Goal: Task Accomplishment & Management: Manage account settings

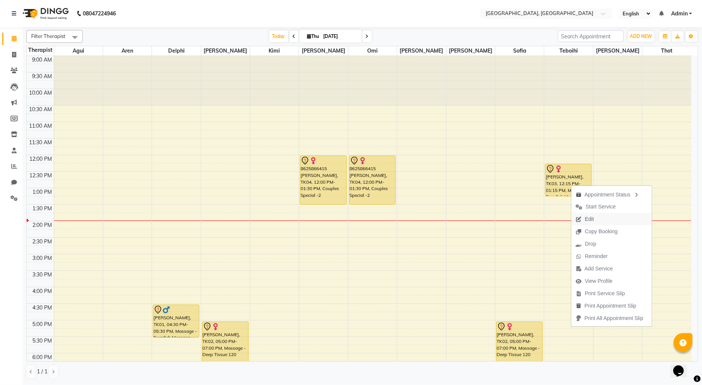
click at [591, 218] on span "Edit" at bounding box center [589, 219] width 9 height 8
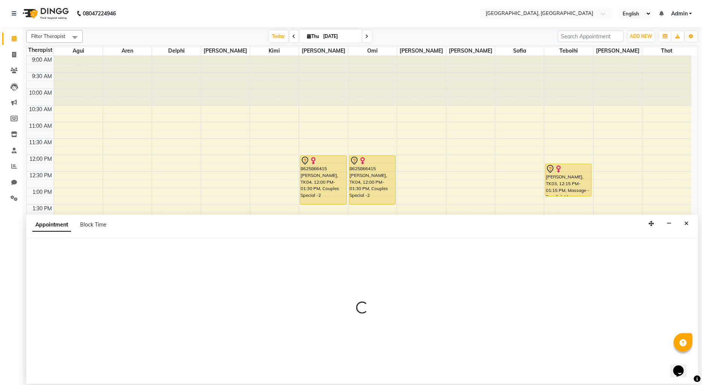
select select "tentative"
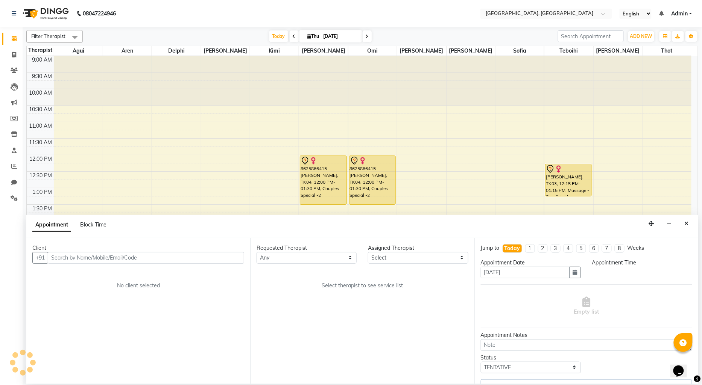
select select "7710"
select select "735"
select select "1715"
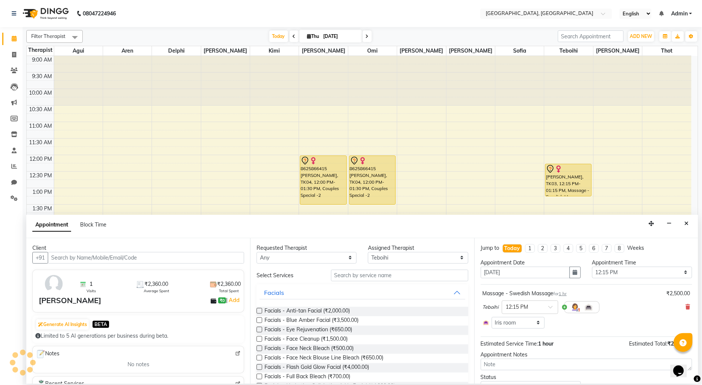
scroll to position [133, 0]
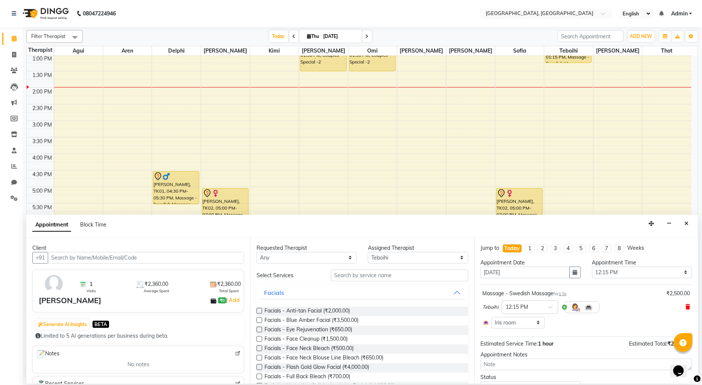
click at [686, 305] on icon at bounding box center [688, 307] width 5 height 5
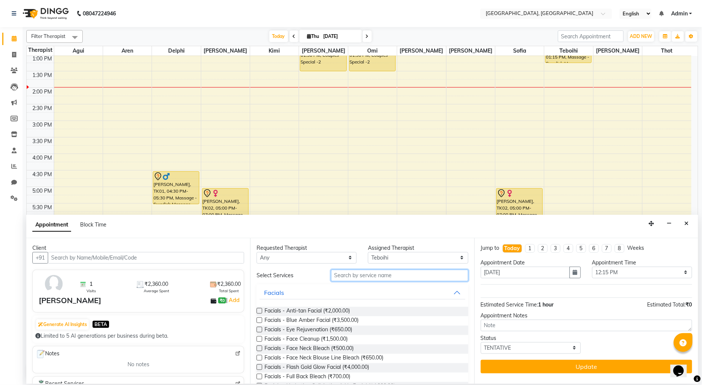
click at [380, 277] on input "text" at bounding box center [399, 276] width 137 height 12
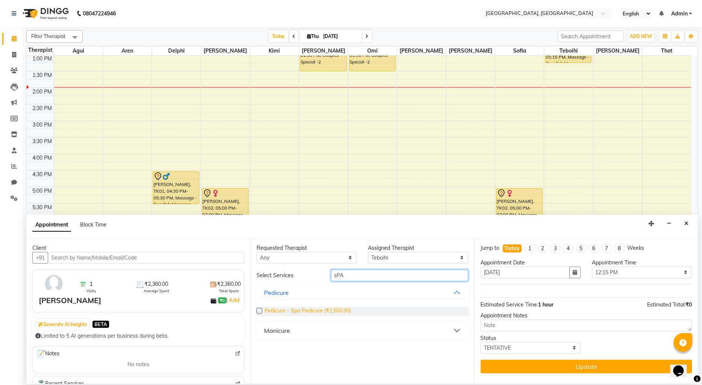
type input "sPA"
click at [332, 309] on span "Pedicure - Spa Pedicure (₹1,500.00)" at bounding box center [307, 311] width 86 height 9
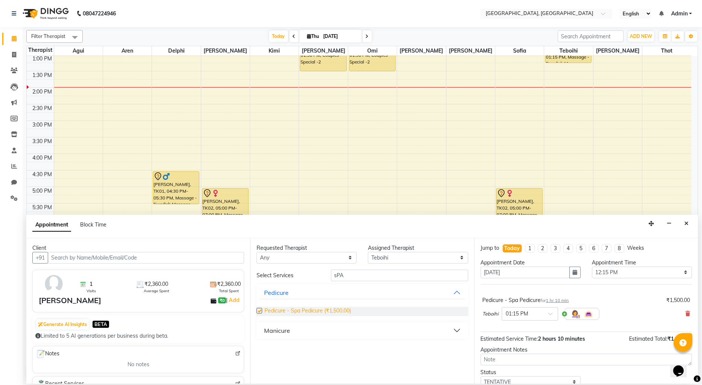
checkbox input "false"
click at [527, 316] on input "text" at bounding box center [522, 314] width 33 height 8
click at [522, 356] on div "01:00 PM" at bounding box center [530, 356] width 56 height 14
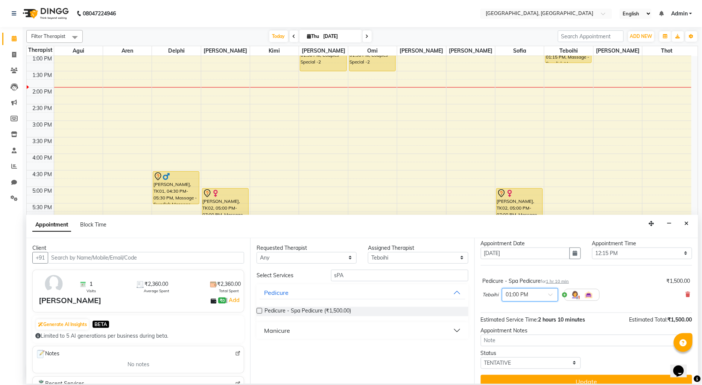
scroll to position [29, 0]
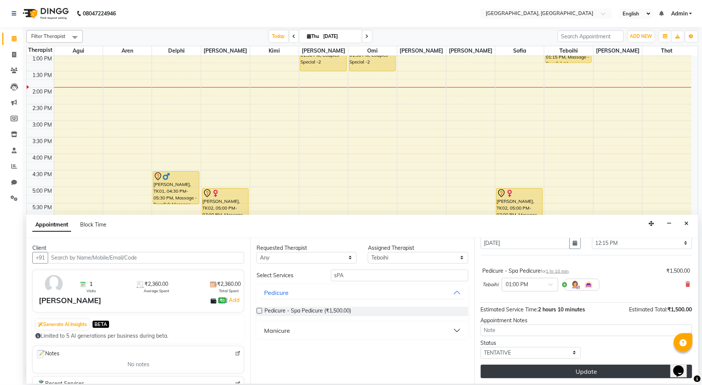
click at [542, 374] on button "Update" at bounding box center [586, 372] width 211 height 14
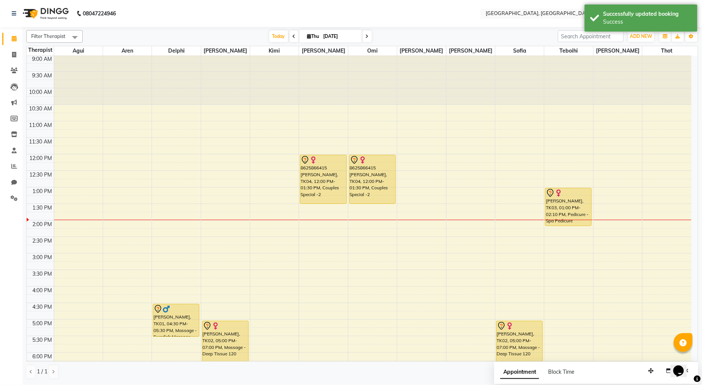
scroll to position [0, 0]
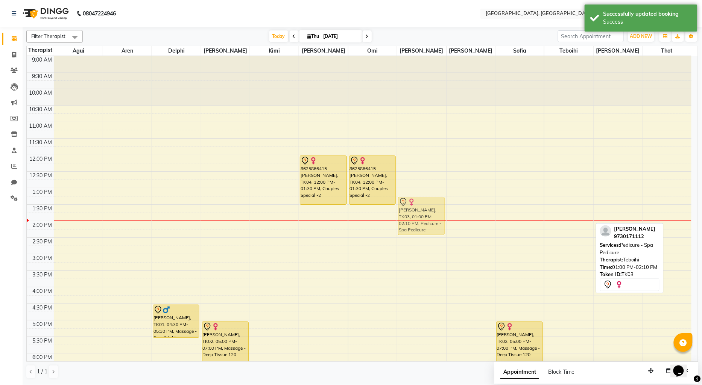
drag, startPoint x: 567, startPoint y: 193, endPoint x: 433, endPoint y: 198, distance: 134.0
click at [433, 198] on tr "[PERSON_NAME], TK01, 04:30 PM-05:30 PM, Massage - Swedish Massage [PERSON_NAME]…" at bounding box center [359, 287] width 664 height 463
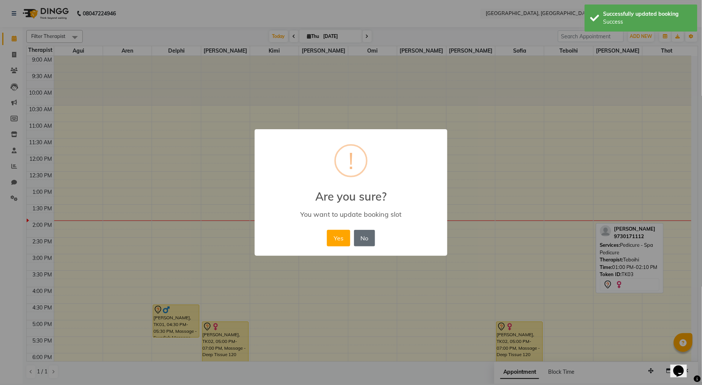
click at [359, 238] on button "No" at bounding box center [364, 238] width 21 height 17
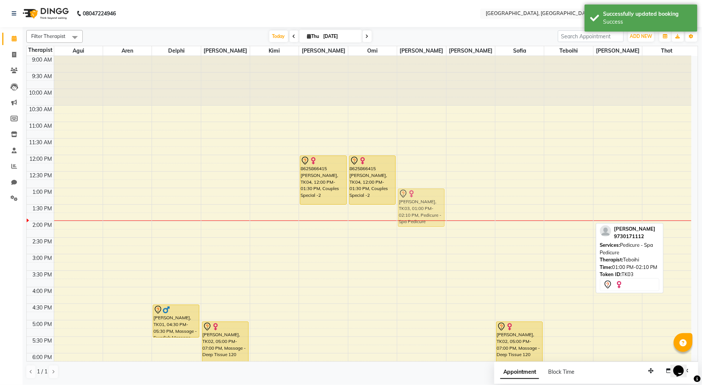
drag, startPoint x: 561, startPoint y: 200, endPoint x: 411, endPoint y: 197, distance: 150.8
click at [411, 197] on tr "[PERSON_NAME], TK01, 04:30 PM-05:30 PM, Massage - Swedish Massage [PERSON_NAME]…" at bounding box center [359, 287] width 664 height 463
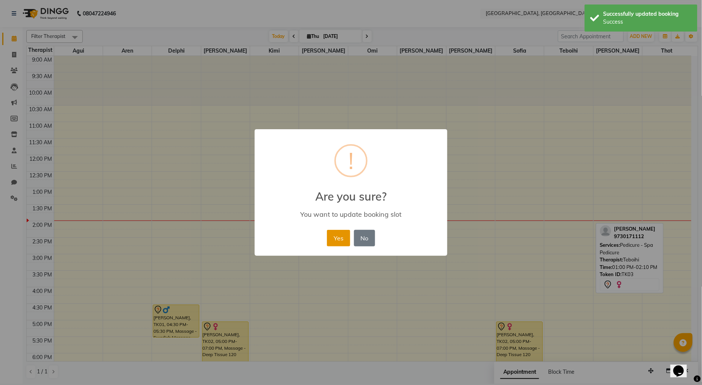
click at [339, 234] on button "Yes" at bounding box center [338, 238] width 23 height 17
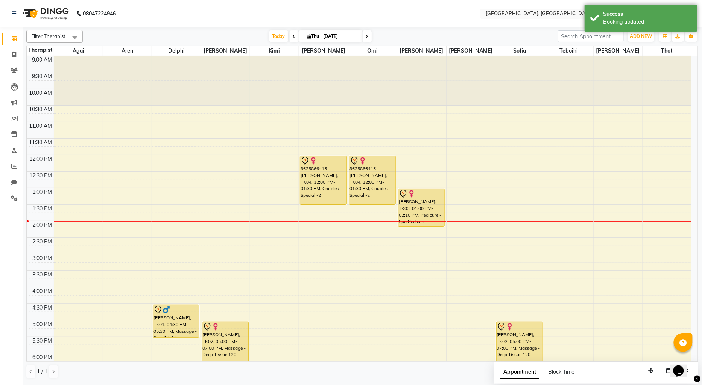
click at [553, 208] on div "9:00 AM 9:30 AM 10:00 AM 10:30 AM 11:00 AM 11:30 AM 12:00 PM 12:30 PM 1:00 PM 1…" at bounding box center [359, 287] width 664 height 463
select select "7710"
select select "tentative"
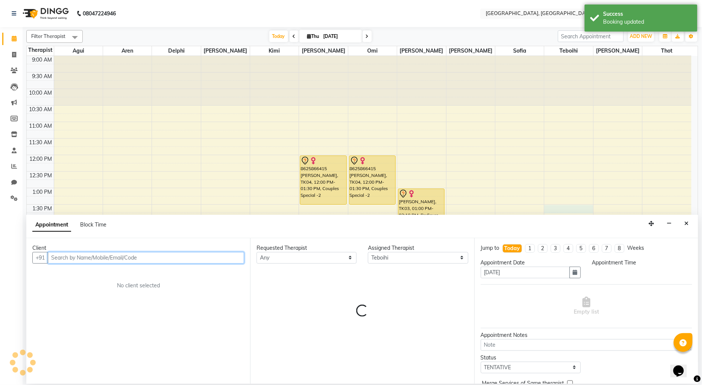
select select "810"
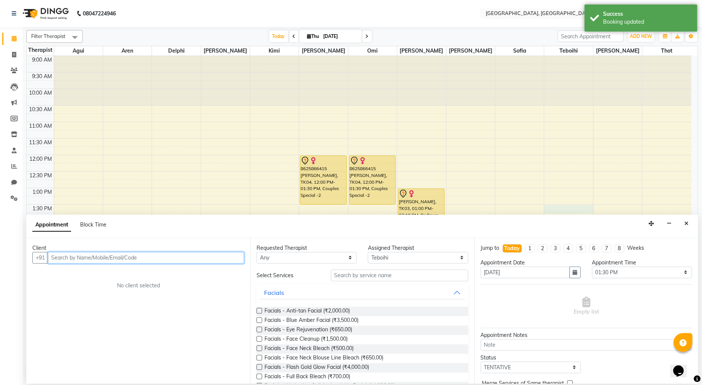
click at [71, 259] on input "text" at bounding box center [146, 258] width 196 height 12
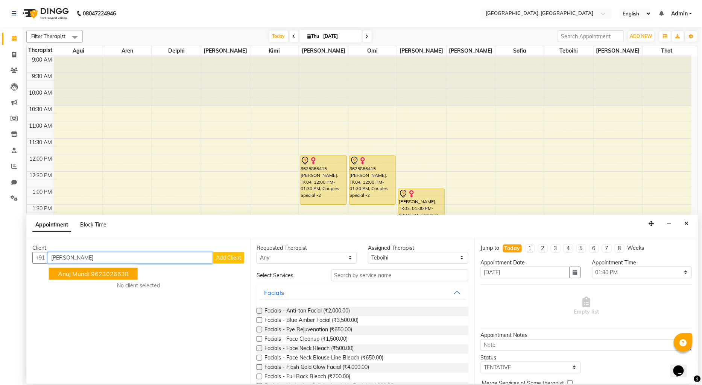
click at [79, 273] on span "Anuj Mundi" at bounding box center [74, 274] width 32 height 8
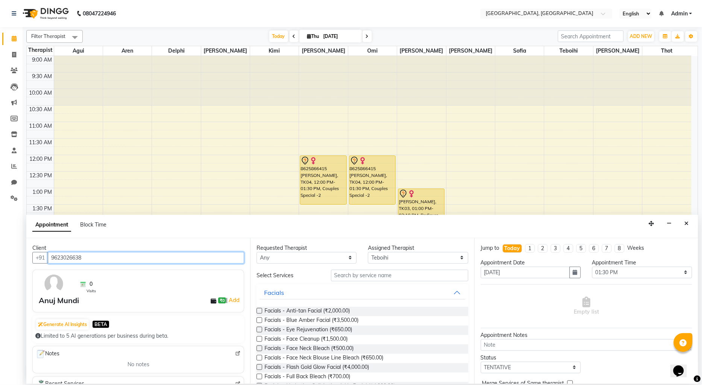
type input "9623026638"
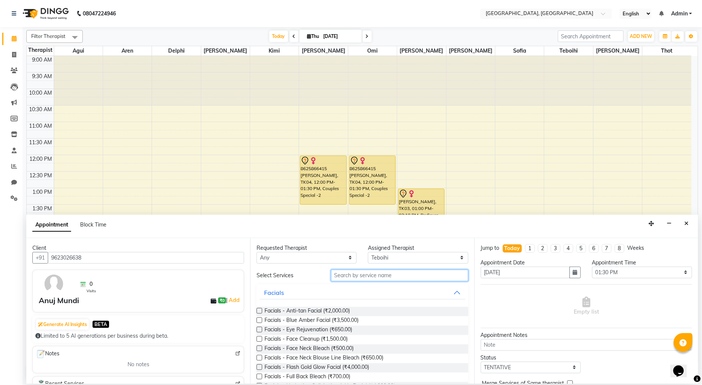
click at [390, 278] on input "text" at bounding box center [399, 276] width 137 height 12
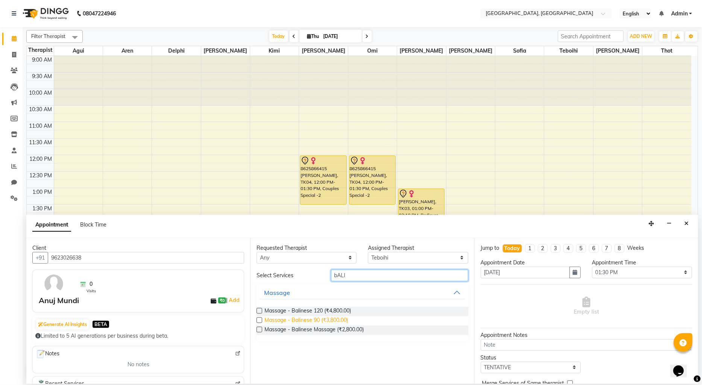
type input "bALI"
click at [308, 318] on span "Massage - Balinese 90 (₹3,800.00)" at bounding box center [305, 321] width 83 height 9
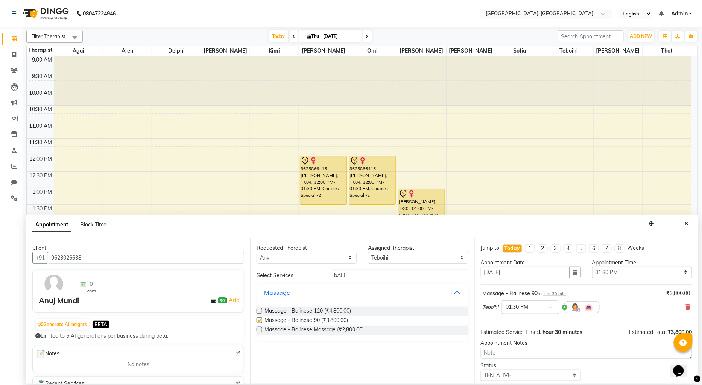
checkbox input "false"
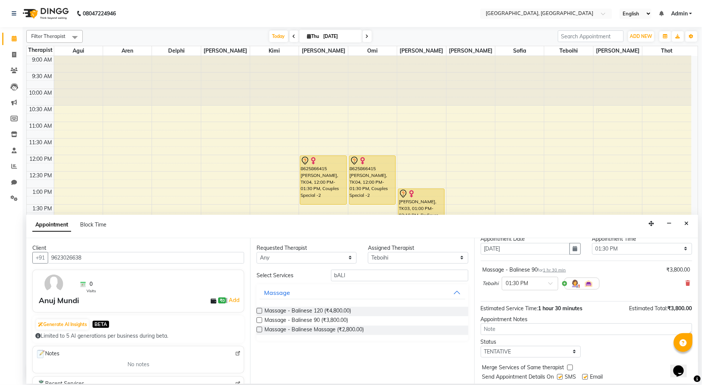
scroll to position [44, 0]
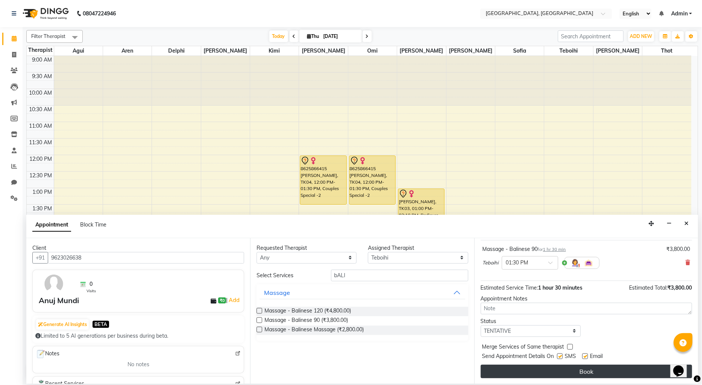
click at [543, 375] on button "Book" at bounding box center [586, 372] width 211 height 14
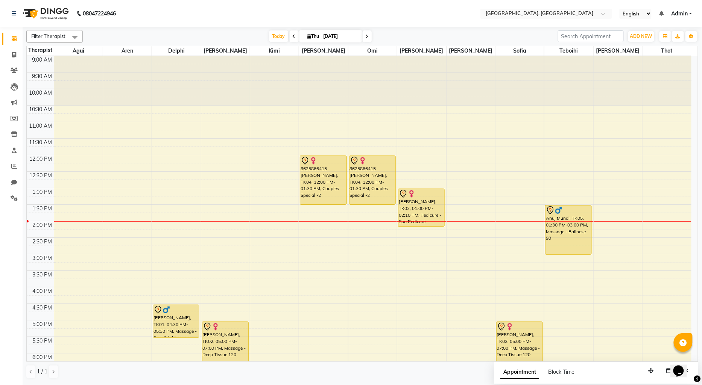
click at [405, 241] on div "9:00 AM 9:30 AM 10:00 AM 10:30 AM 11:00 AM 11:30 AM 12:00 PM 12:30 PM 1:00 PM 1…" at bounding box center [359, 287] width 664 height 463
select select "16780"
select select "tentative"
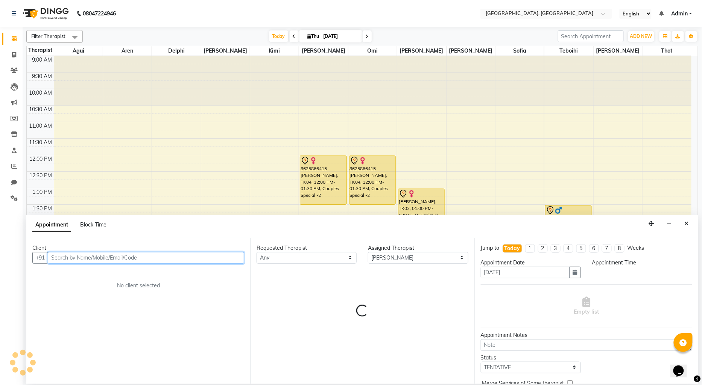
select select "870"
click at [67, 261] on input "text" at bounding box center [146, 258] width 196 height 12
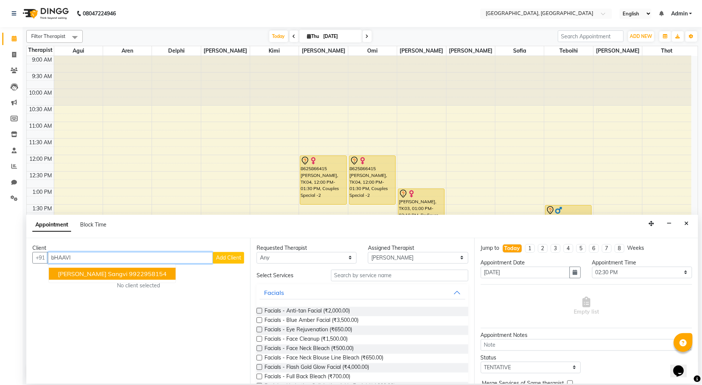
click at [129, 275] on ngb-highlight "9922958154" at bounding box center [148, 274] width 38 height 8
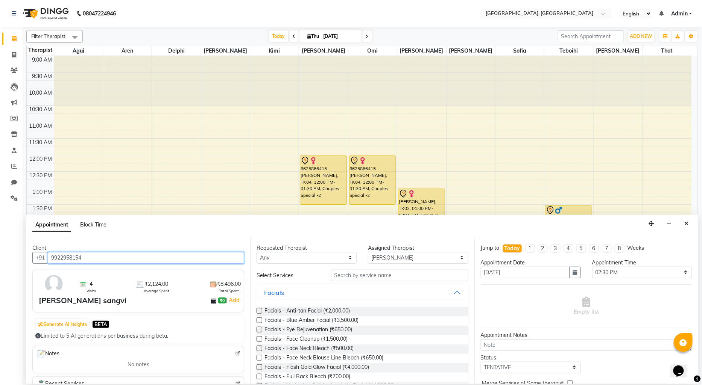
type input "9922958154"
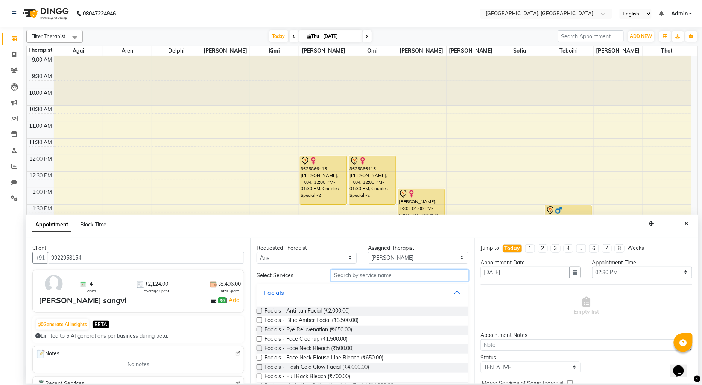
click at [364, 275] on input "text" at bounding box center [399, 276] width 137 height 12
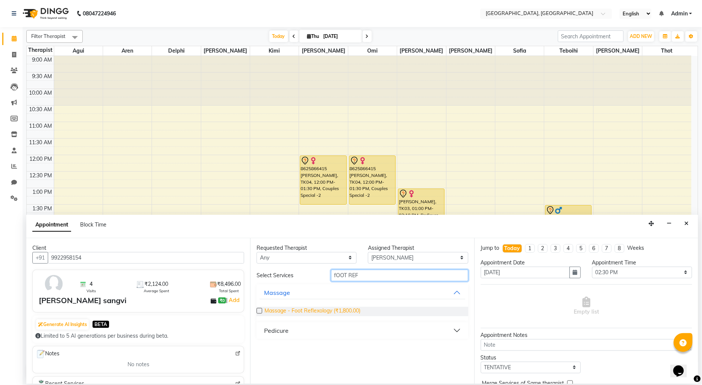
type input "fOOT REF"
click at [290, 311] on span "Massage - Foot Reflexology (₹1,800.00)" at bounding box center [312, 311] width 96 height 9
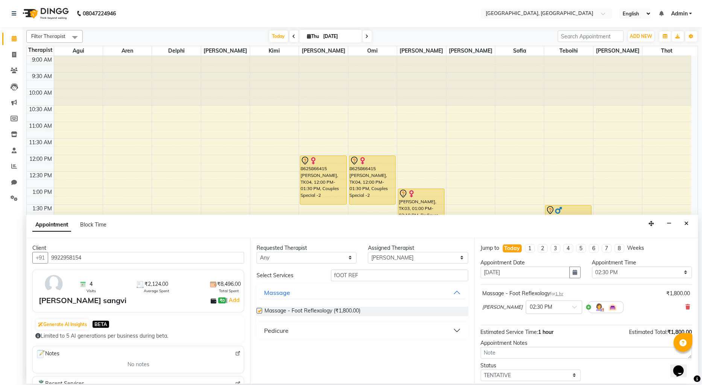
checkbox input "false"
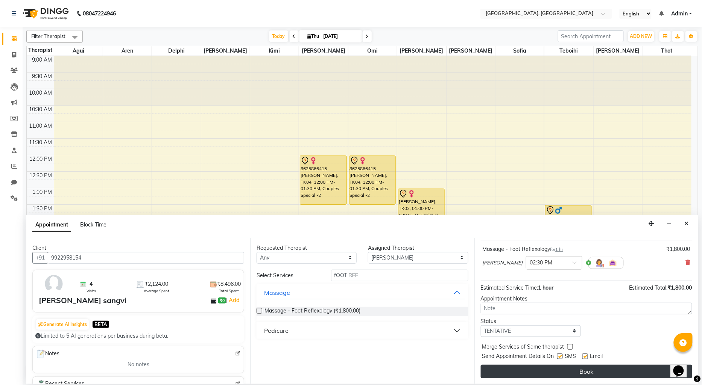
click at [547, 375] on button "Book" at bounding box center [586, 372] width 211 height 14
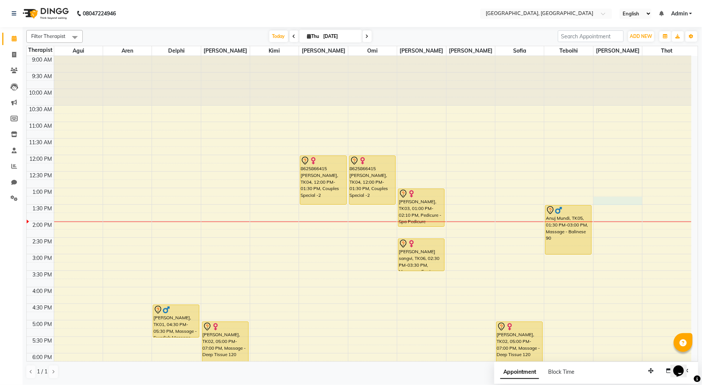
click at [642, 205] on td at bounding box center [372, 209] width 637 height 8
select select "90088"
select select "795"
select select "tentative"
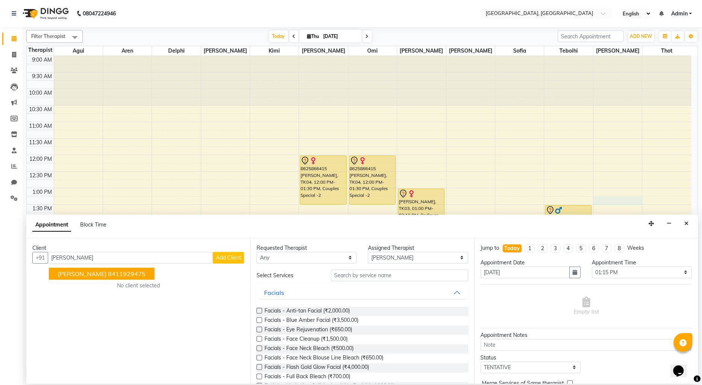
click at [76, 276] on span "[PERSON_NAME]" at bounding box center [82, 274] width 49 height 8
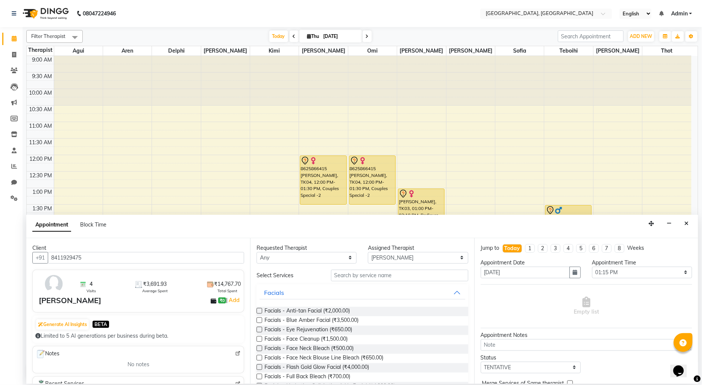
type input "8411929475"
click at [372, 274] on input "text" at bounding box center [399, 276] width 137 height 12
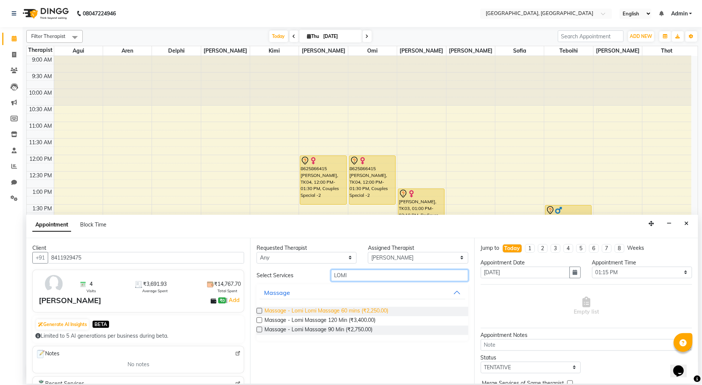
type input "LOMI"
click at [328, 309] on span "Massage - Lomi Lomi Massage 60 mins (₹2,250.00)" at bounding box center [326, 311] width 124 height 9
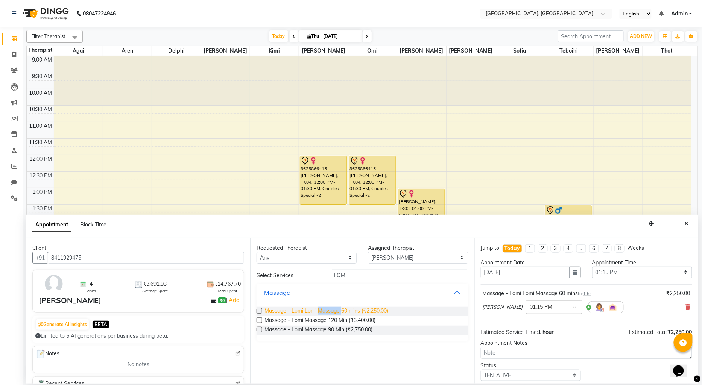
click at [328, 309] on span "Massage - Lomi Lomi Massage 60 mins (₹2,250.00)" at bounding box center [326, 311] width 124 height 9
checkbox input "false"
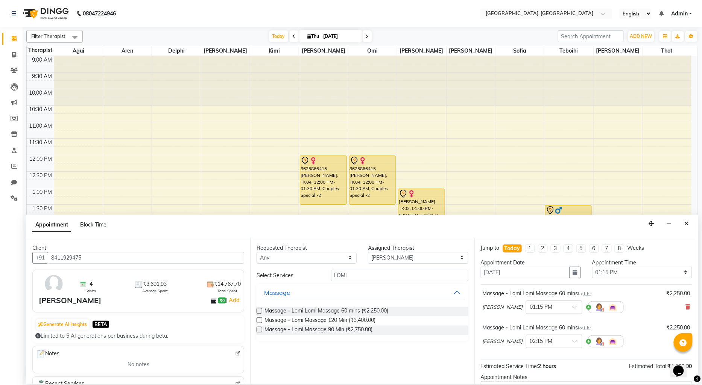
click at [530, 307] on input "text" at bounding box center [546, 307] width 33 height 8
click at [526, 334] on div "01:30 PM" at bounding box center [554, 335] width 56 height 14
click at [530, 341] on input "text" at bounding box center [546, 341] width 33 height 8
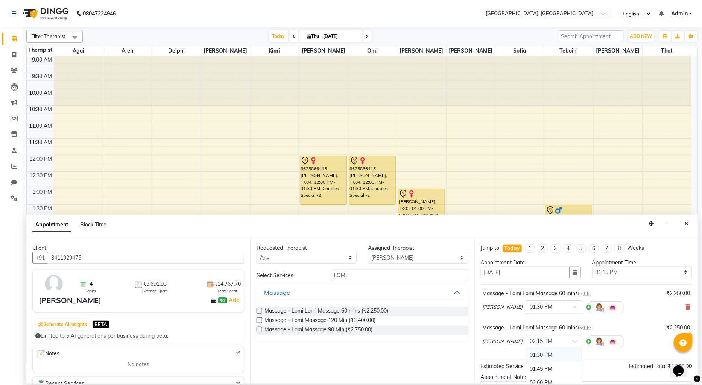
click at [526, 353] on div "01:30 PM" at bounding box center [554, 356] width 56 height 14
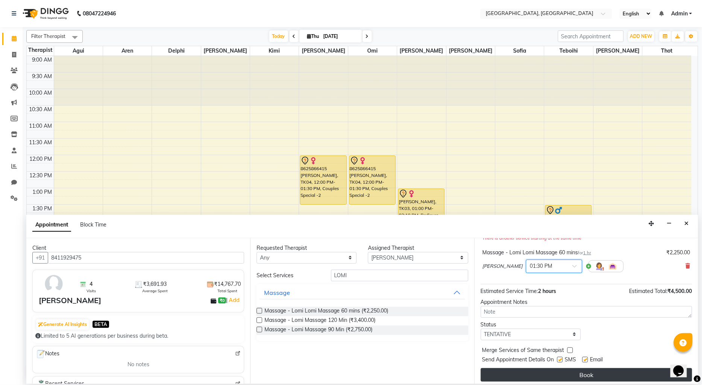
scroll to position [87, 0]
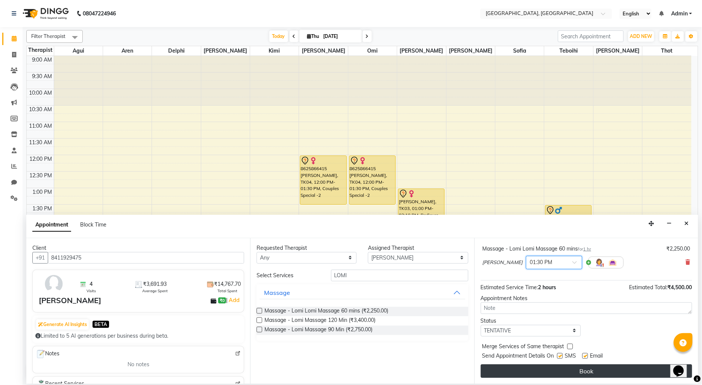
click at [561, 369] on button "Book" at bounding box center [586, 372] width 211 height 14
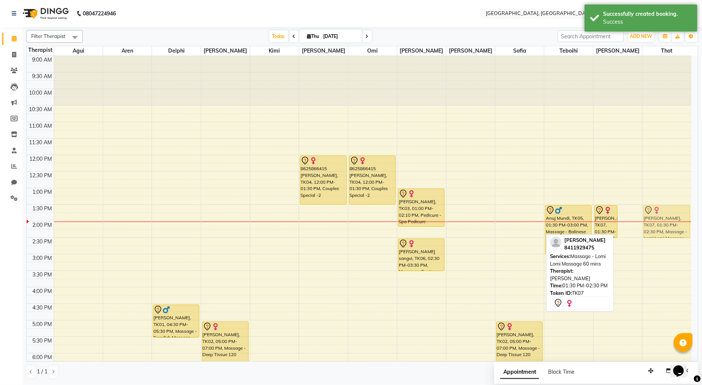
drag, startPoint x: 624, startPoint y: 212, endPoint x: 655, endPoint y: 212, distance: 31.2
click at [655, 212] on tr "[PERSON_NAME], TK01, 04:30 PM-05:30 PM, Massage - Swedish Massage [PERSON_NAME]…" at bounding box center [359, 287] width 664 height 463
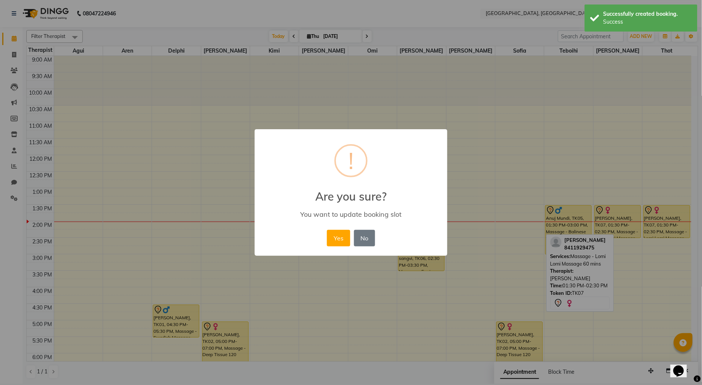
drag, startPoint x: 600, startPoint y: 226, endPoint x: 510, endPoint y: 220, distance: 90.8
click at [510, 220] on div "× ! Are you sure? You want to update booking slot Yes No No" at bounding box center [351, 192] width 702 height 385
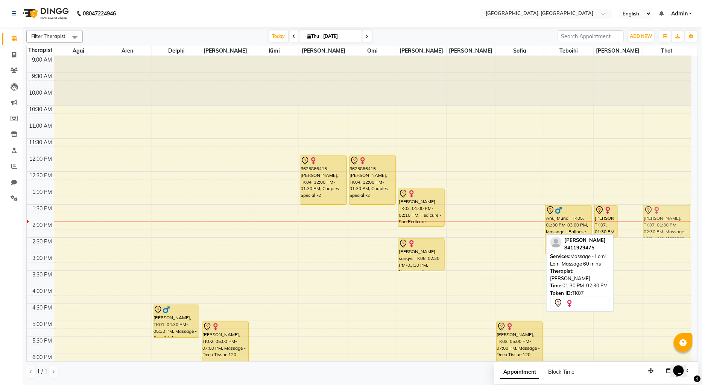
drag, startPoint x: 628, startPoint y: 216, endPoint x: 666, endPoint y: 216, distance: 38.4
click at [666, 216] on tr "[PERSON_NAME], TK01, 04:30 PM-05:30 PM, Massage - Swedish Massage [PERSON_NAME]…" at bounding box center [359, 287] width 664 height 463
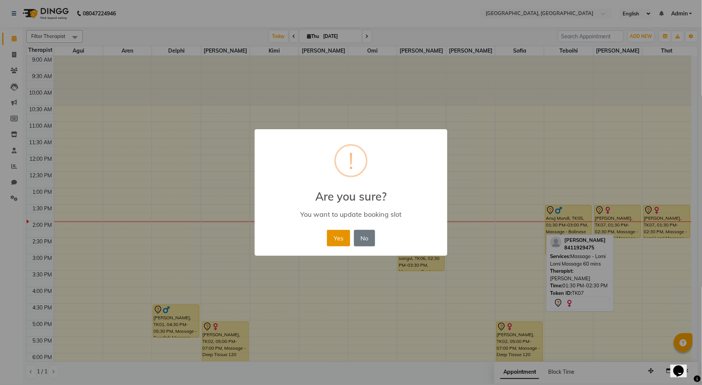
click at [343, 237] on button "Yes" at bounding box center [338, 238] width 23 height 17
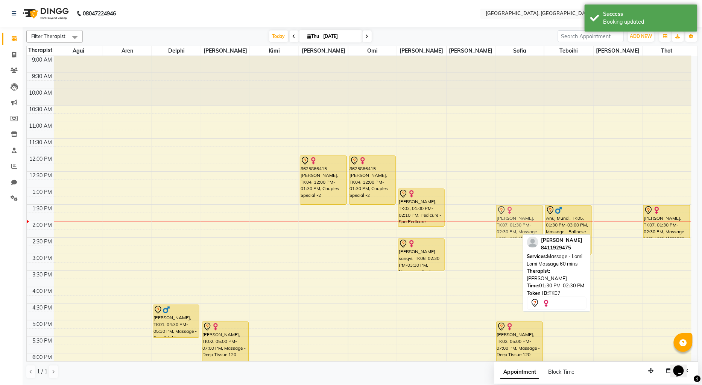
drag, startPoint x: 621, startPoint y: 234, endPoint x: 546, endPoint y: 232, distance: 74.5
click at [502, 232] on tr "[PERSON_NAME], TK01, 04:30 PM-05:30 PM, Massage - Swedish Massage [PERSON_NAME]…" at bounding box center [359, 287] width 664 height 463
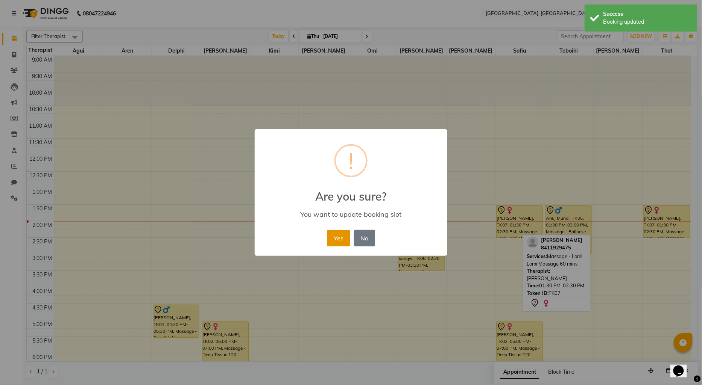
click at [335, 235] on button "Yes" at bounding box center [338, 238] width 23 height 17
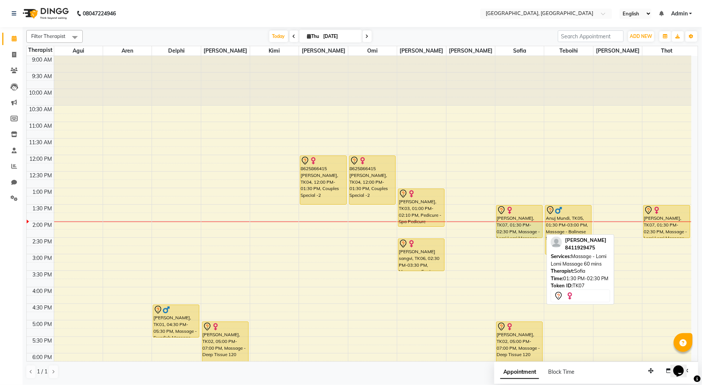
drag, startPoint x: 517, startPoint y: 222, endPoint x: 520, endPoint y: 236, distance: 14.2
click at [520, 236] on div "[PERSON_NAME], TK07, 01:30 PM-02:30 PM, Massage - Lomi Lomi Massage 60 mins [PE…" at bounding box center [519, 287] width 49 height 463
select select "7708"
select select "tentative"
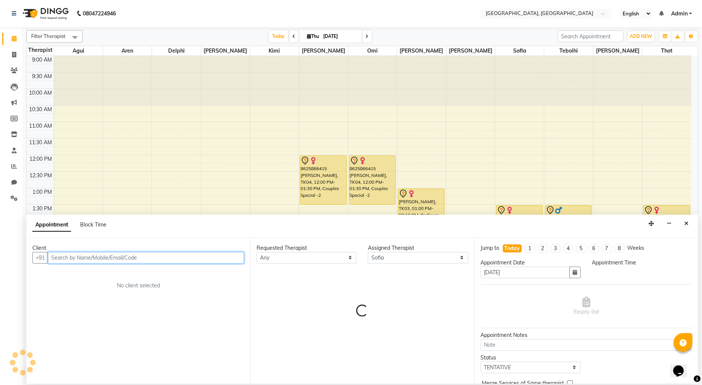
select select "840"
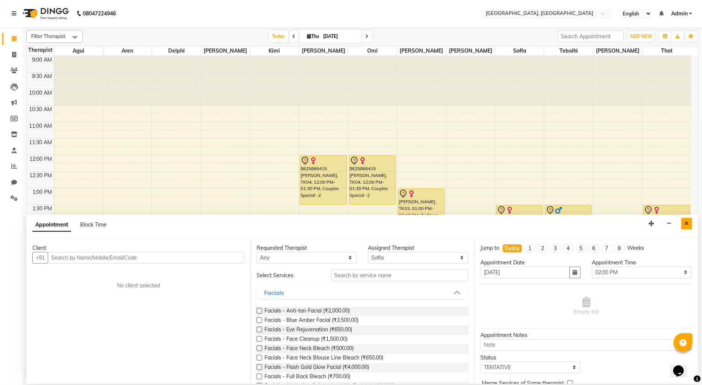
click at [691, 223] on button "Close" at bounding box center [686, 224] width 11 height 12
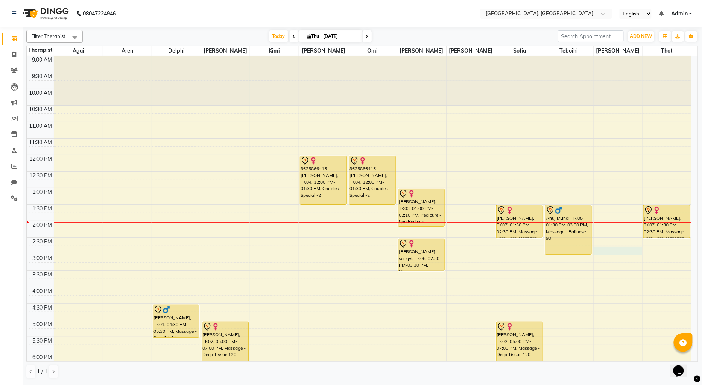
click at [595, 249] on div "9:00 AM 9:30 AM 10:00 AM 10:30 AM 11:00 AM 11:30 AM 12:00 PM 12:30 PM 1:00 PM 1…" at bounding box center [359, 287] width 664 height 463
select select "90088"
select select "885"
select select "tentative"
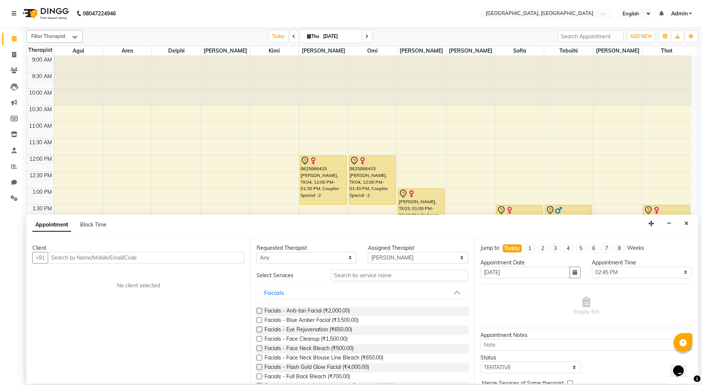
click at [66, 258] on input "text" at bounding box center [146, 258] width 196 height 12
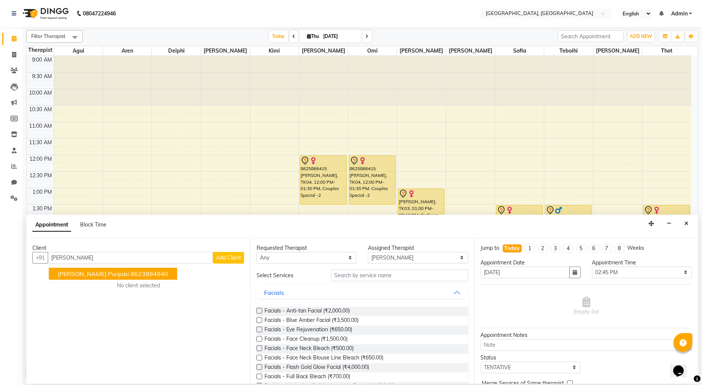
click at [99, 274] on span "[PERSON_NAME] Punjabi" at bounding box center [93, 274] width 71 height 8
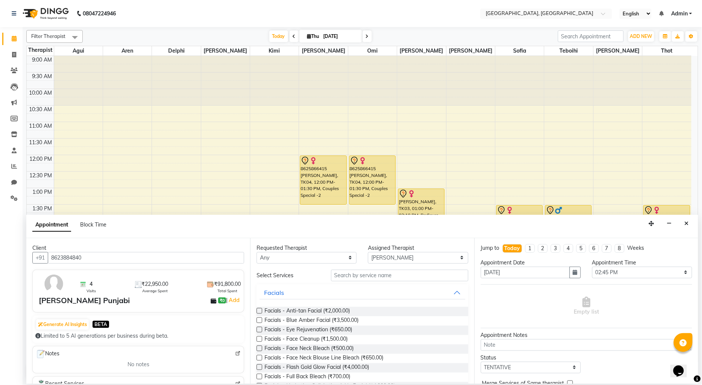
type input "8623884840"
click at [371, 271] on input "text" at bounding box center [399, 276] width 137 height 12
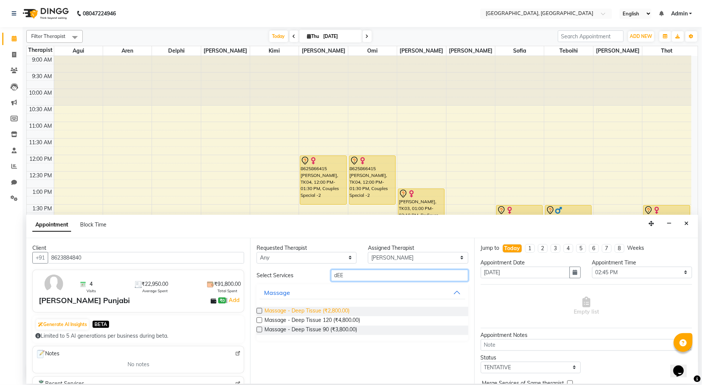
type input "dEE"
click at [335, 307] on span "Massage - Deep Tissue (₹2,800.00)" at bounding box center [306, 311] width 85 height 9
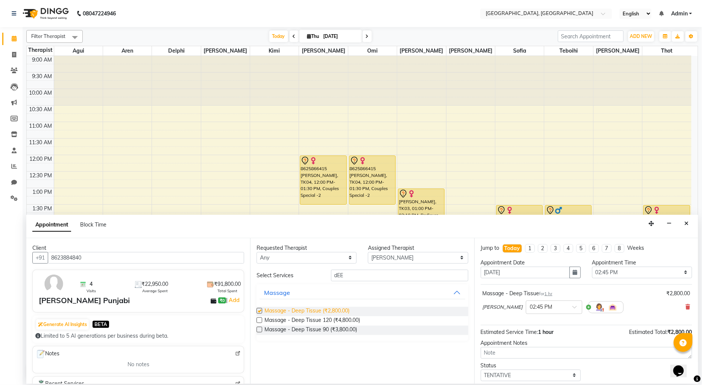
checkbox input "false"
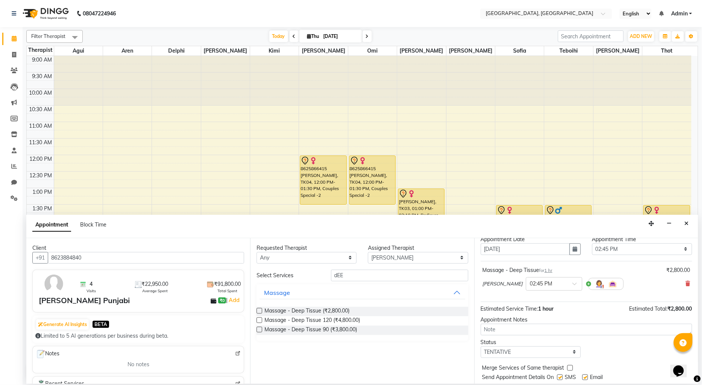
scroll to position [44, 0]
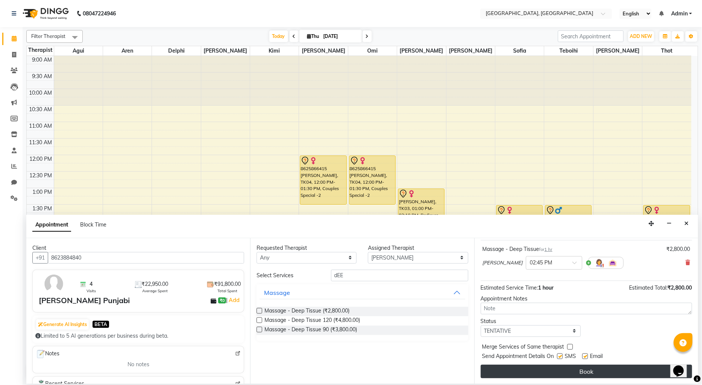
click at [538, 370] on button "Book" at bounding box center [586, 372] width 211 height 14
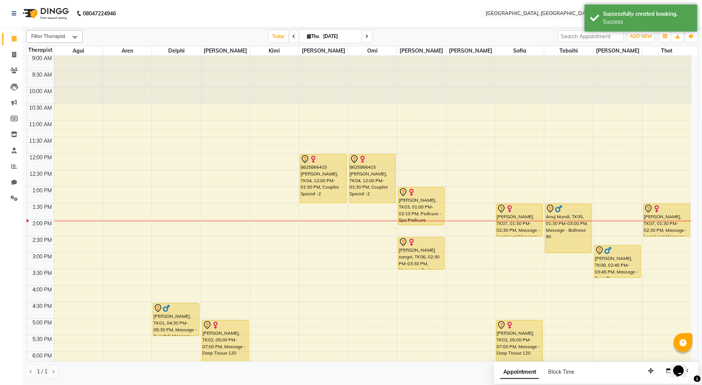
scroll to position [0, 0]
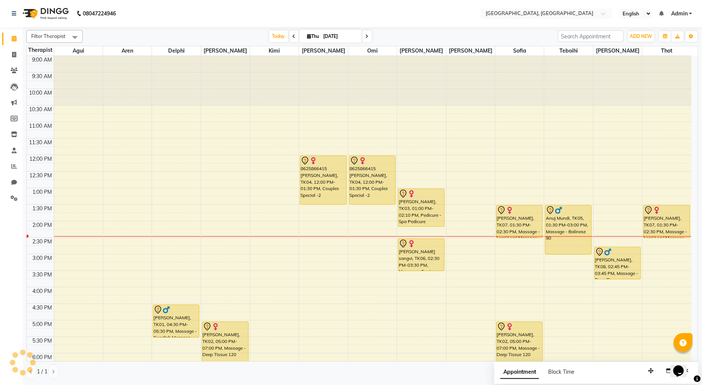
click at [104, 250] on div "9:00 AM 9:30 AM 10:00 AM 10:30 AM 11:00 AM 11:30 AM 12:00 PM 12:30 PM 1:00 PM 1…" at bounding box center [359, 287] width 664 height 463
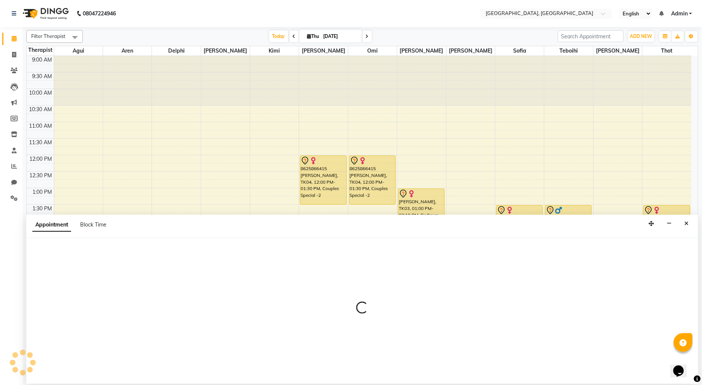
select select "7709"
select select "tentative"
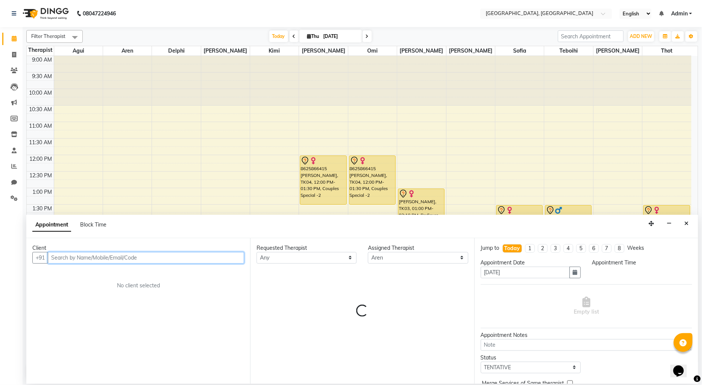
select select "885"
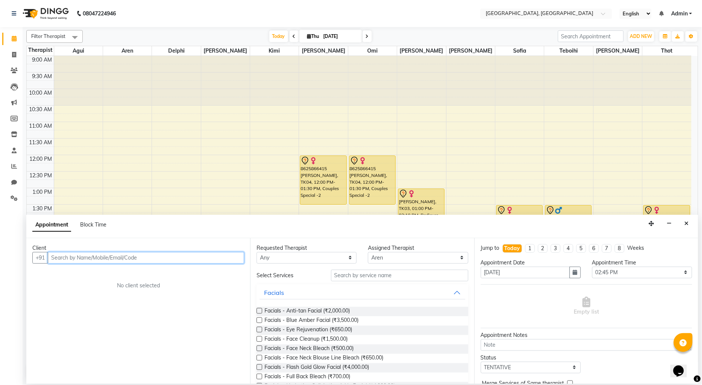
paste input "9759244204"
type input "9759244204"
click at [234, 255] on span "Add Client" at bounding box center [228, 258] width 25 height 7
select select "22"
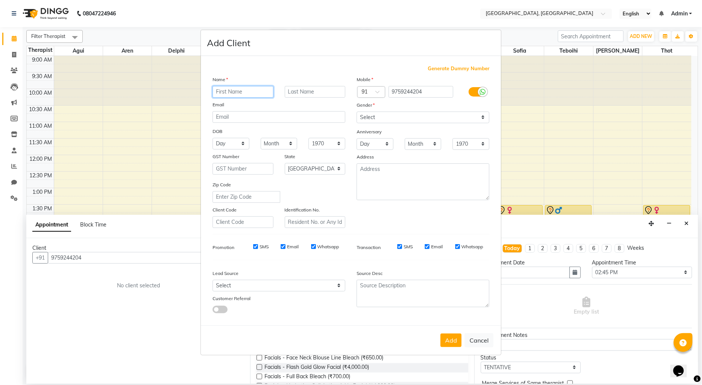
click at [234, 91] on input "text" at bounding box center [242, 92] width 61 height 12
type input "a"
type input "Ankit"
click at [400, 121] on select "Select [DEMOGRAPHIC_DATA] [DEMOGRAPHIC_DATA] Other Prefer Not To Say" at bounding box center [422, 118] width 133 height 12
select select "[DEMOGRAPHIC_DATA]"
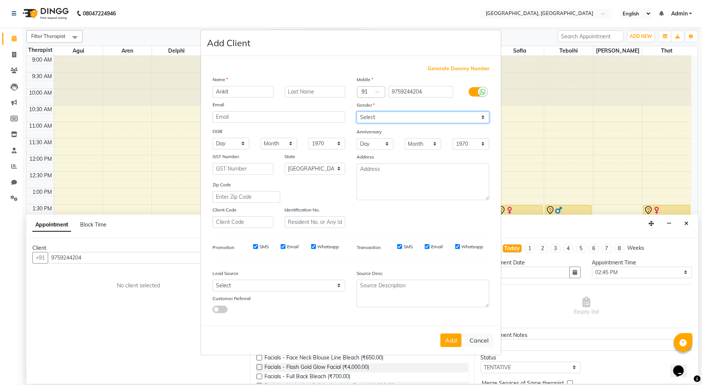
click at [356, 112] on select "Select [DEMOGRAPHIC_DATA] [DEMOGRAPHIC_DATA] Other Prefer Not To Say" at bounding box center [422, 118] width 133 height 12
click at [445, 340] on button "Add" at bounding box center [450, 341] width 21 height 14
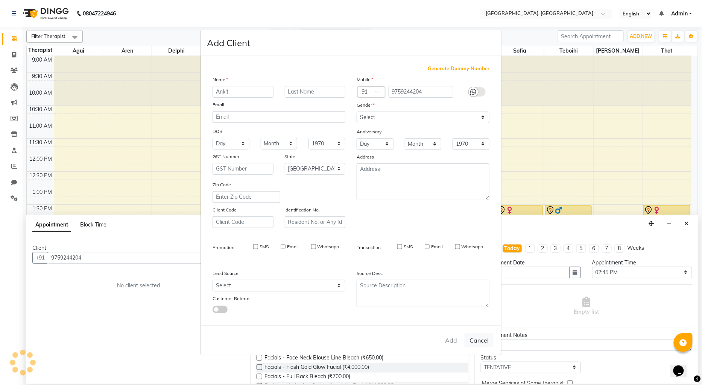
select select
select select "null"
select select
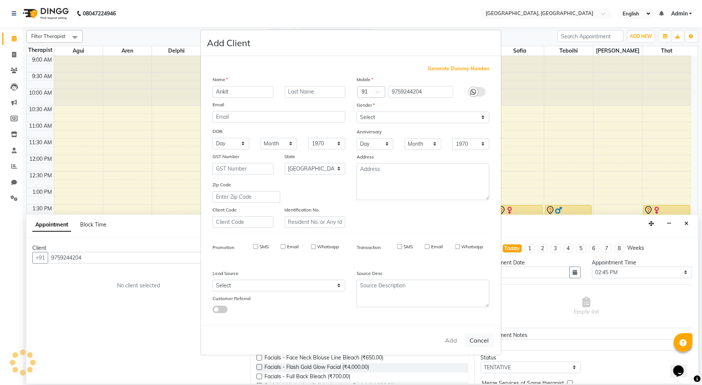
select select
checkbox input "false"
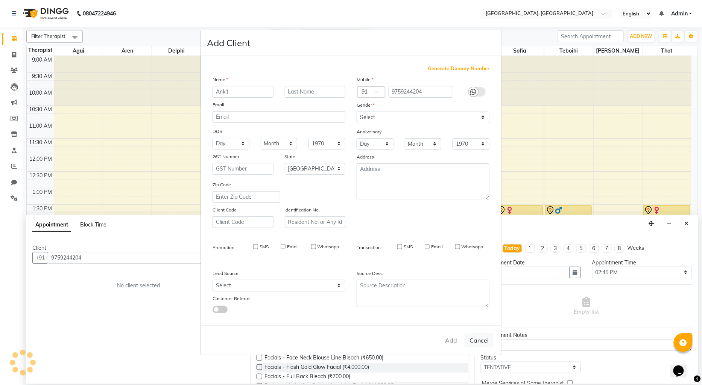
checkbox input "false"
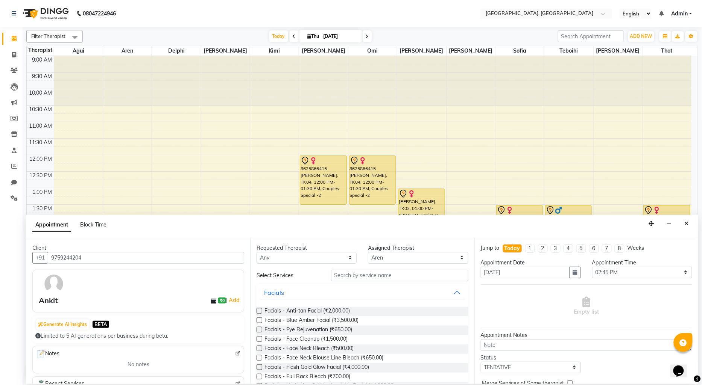
click at [397, 268] on div "Requested Therapist Any Agui Aren Delphi Hazel Kimi [PERSON_NAME] [PERSON_NAME]…" at bounding box center [362, 311] width 224 height 146
click at [396, 276] on input "text" at bounding box center [399, 276] width 137 height 12
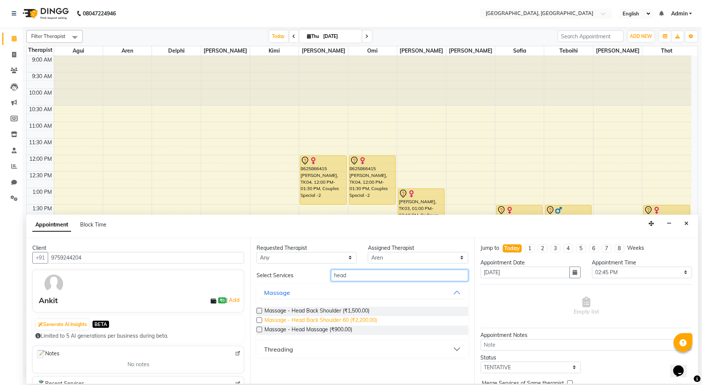
type input "head"
click at [371, 318] on span "Massage - Head Back Shoulder 60 (₹2,200.00)" at bounding box center [320, 321] width 112 height 9
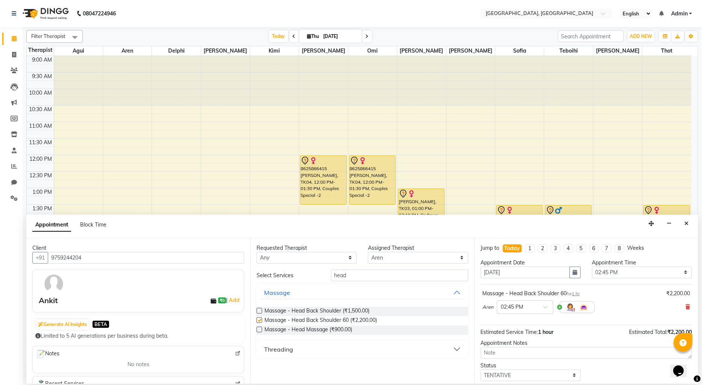
checkbox input "false"
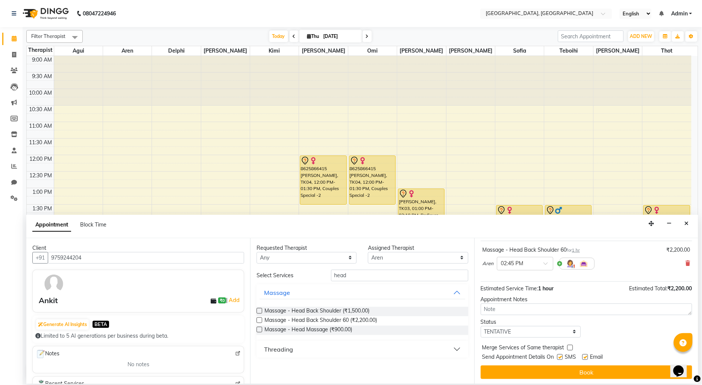
scroll to position [44, 0]
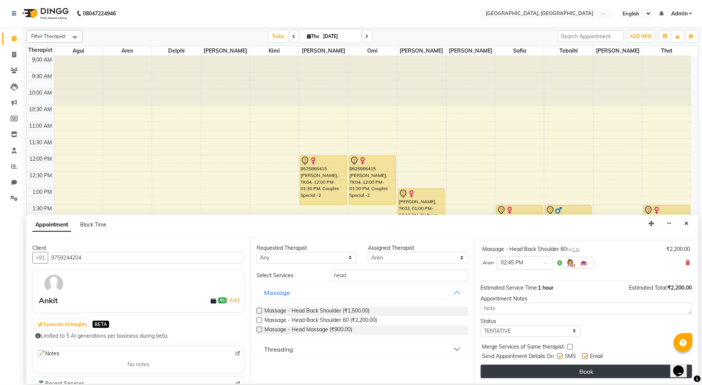
click at [527, 370] on button "Book" at bounding box center [586, 372] width 211 height 14
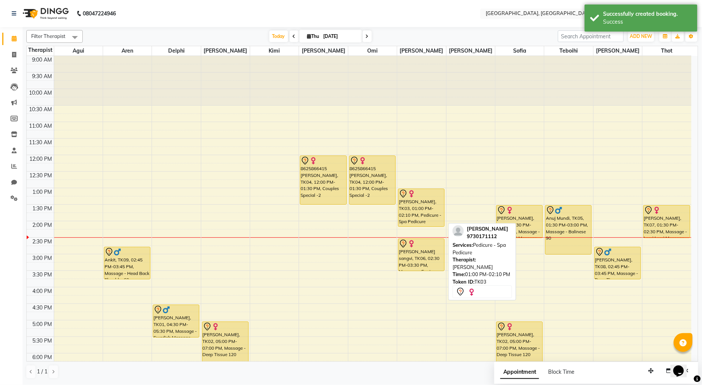
click at [434, 212] on div "[PERSON_NAME], TK03, 01:00 PM-02:10 PM, Pedicure - Spa Pedicure" at bounding box center [421, 208] width 46 height 38
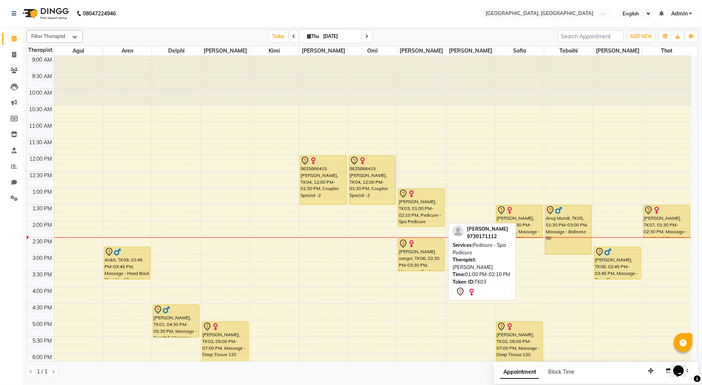
click at [434, 212] on div "[PERSON_NAME], TK03, 01:00 PM-02:10 PM, Pedicure - Spa Pedicure" at bounding box center [421, 208] width 46 height 38
select select "7"
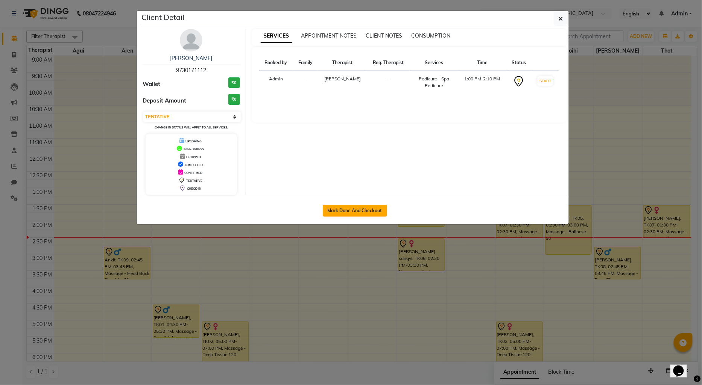
click at [374, 205] on button "Mark Done And Checkout" at bounding box center [355, 211] width 64 height 12
select select "service"
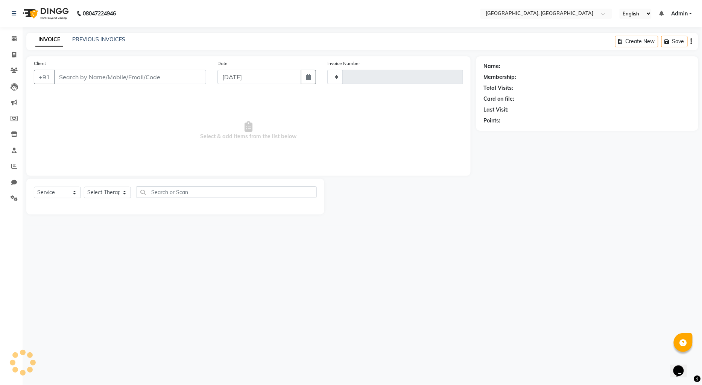
type input "1278"
select select "3"
select select "575"
type input "9730171112"
select select "16780"
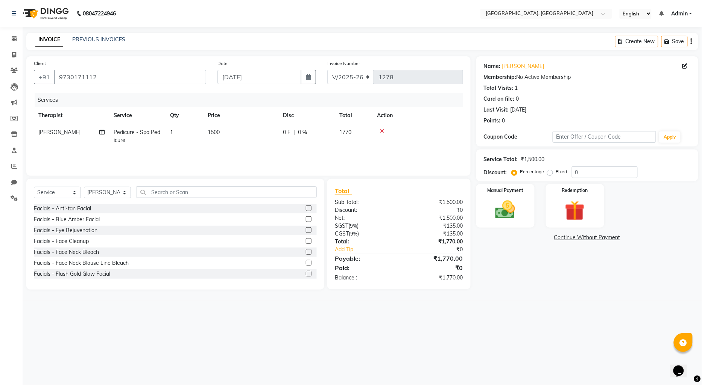
click at [578, 237] on link "Continue Without Payment" at bounding box center [587, 238] width 219 height 8
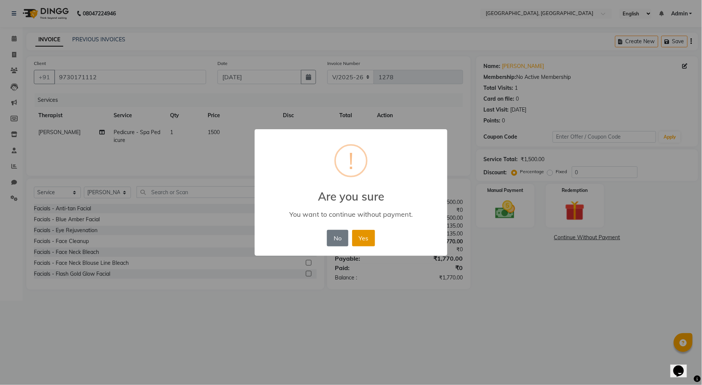
click at [367, 235] on button "Yes" at bounding box center [363, 238] width 23 height 17
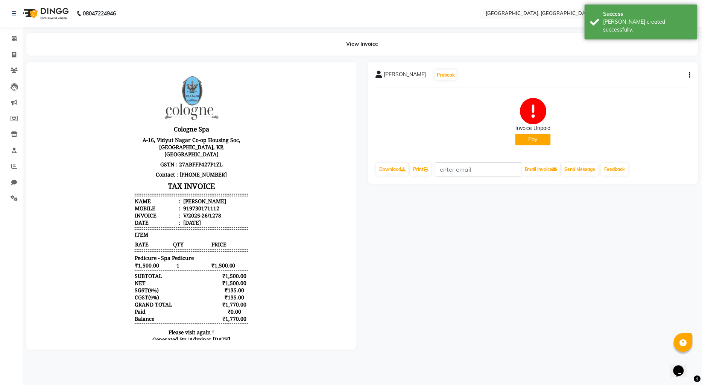
click at [518, 139] on button "Pay" at bounding box center [532, 140] width 35 height 12
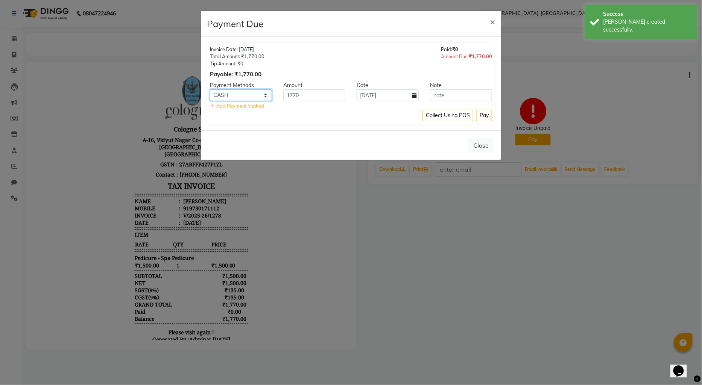
click at [234, 96] on select "CASH CARD ONLINE CUSTOM GPay PayTM PhonePe UPI NearBuy Loan BharatPay Cheque Mo…" at bounding box center [241, 95] width 62 height 12
select select "2"
click at [210, 89] on select "CASH CARD ONLINE CUSTOM GPay PayTM PhonePe UPI NearBuy Loan BharatPay Cheque Mo…" at bounding box center [241, 95] width 62 height 12
click at [483, 117] on button "Pay" at bounding box center [484, 116] width 16 height 12
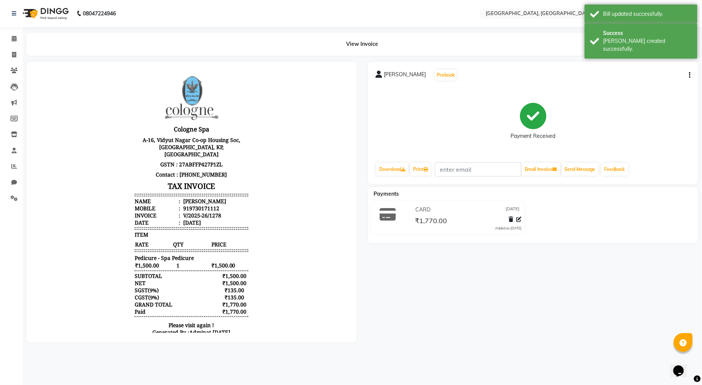
click at [36, 9] on img at bounding box center [45, 13] width 52 height 21
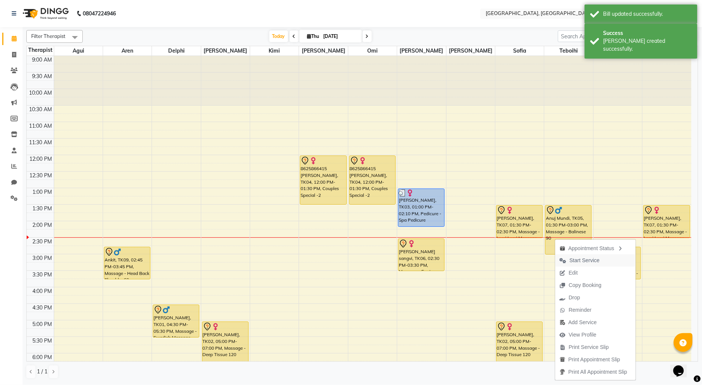
click at [570, 258] on span "Start Service" at bounding box center [584, 261] width 30 height 8
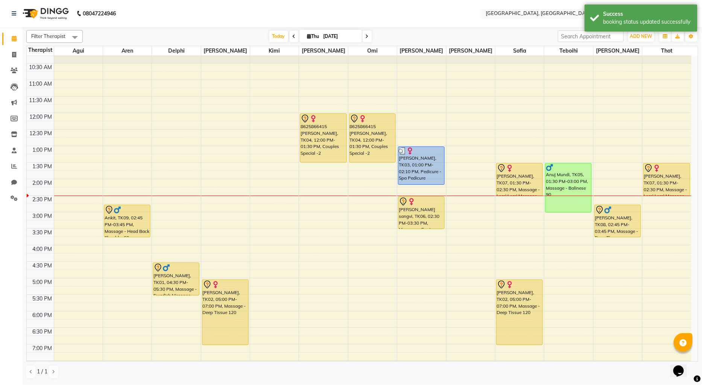
scroll to position [42, 0]
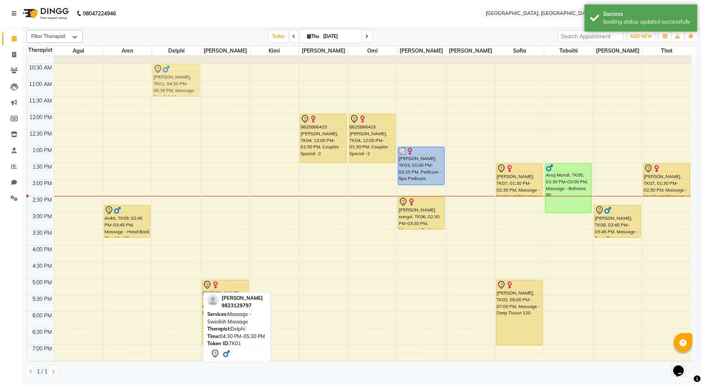
drag, startPoint x: 177, startPoint y: 282, endPoint x: 191, endPoint y: 86, distance: 196.8
click at [191, 86] on div "[PERSON_NAME], TK01, 04:30 PM-05:30 PM, Massage - Swedish Massage [PERSON_NAME]…" at bounding box center [176, 245] width 49 height 463
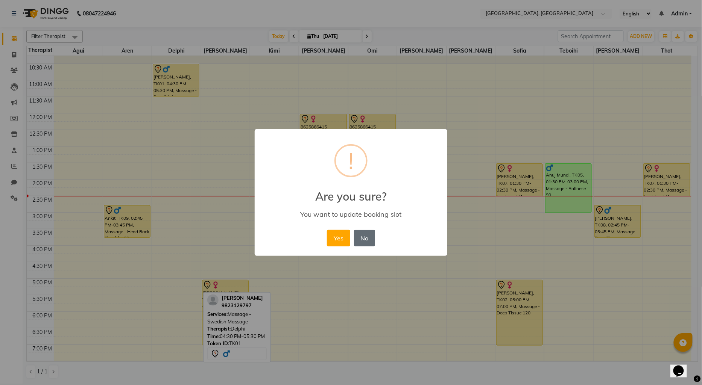
click at [369, 234] on button "No" at bounding box center [364, 238] width 21 height 17
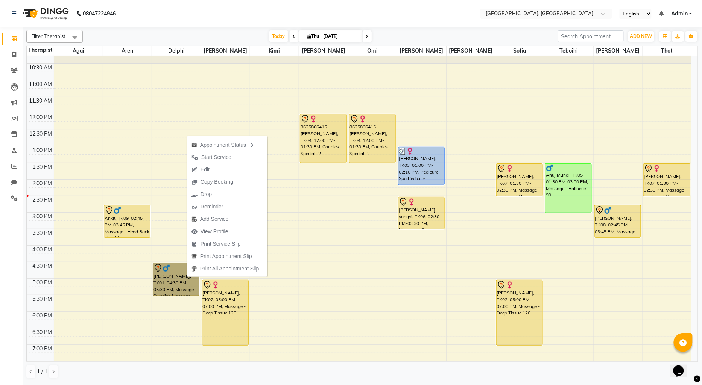
click at [325, 262] on div "9:00 AM 9:30 AM 10:00 AM 10:30 AM 11:00 AM 11:30 AM 12:00 PM 12:30 PM 1:00 PM 1…" at bounding box center [359, 245] width 664 height 463
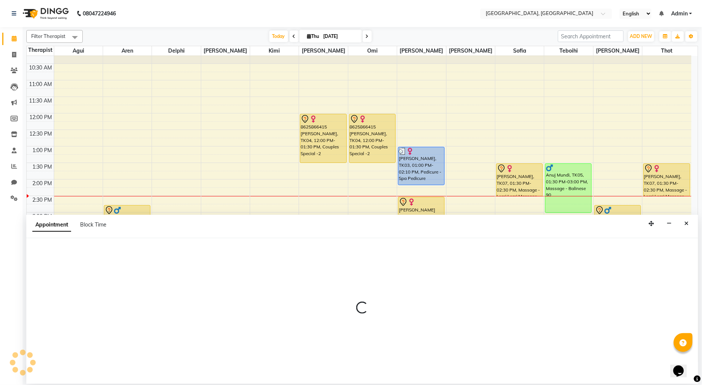
select select "12125"
select select "975"
select select "tentative"
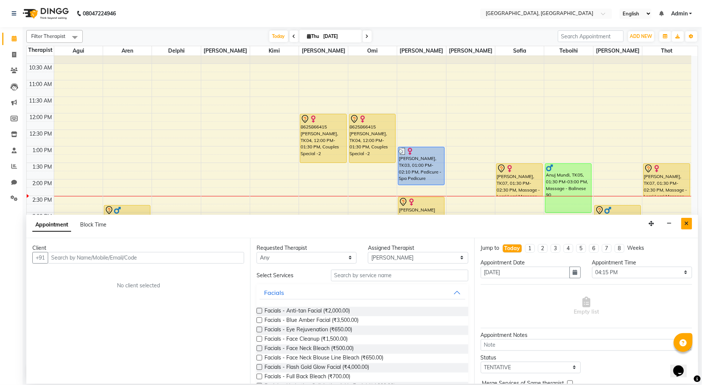
click at [685, 226] on icon "Close" at bounding box center [686, 223] width 4 height 5
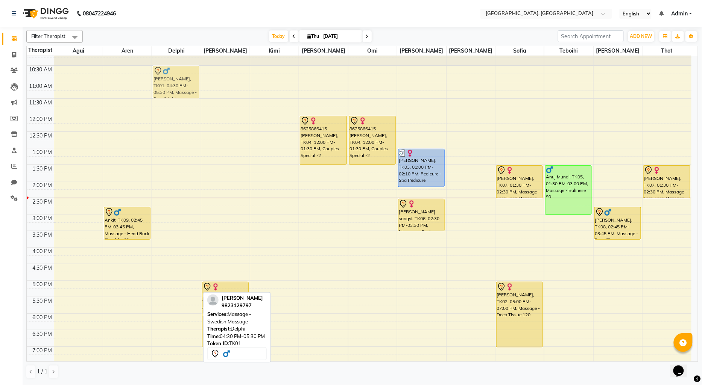
scroll to position [37, 0]
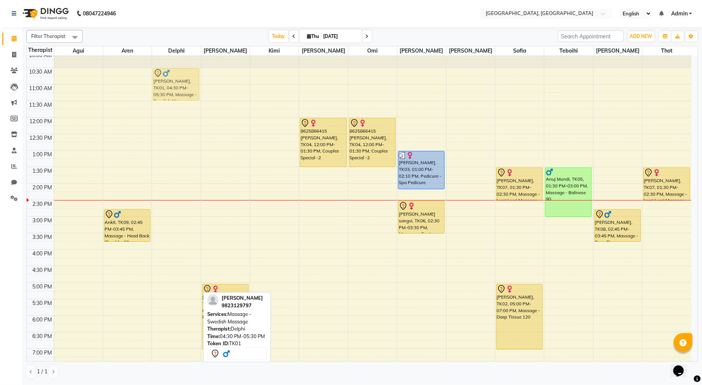
drag, startPoint x: 178, startPoint y: 270, endPoint x: 174, endPoint y: 68, distance: 201.2
click at [174, 68] on div "[PERSON_NAME], TK01, 04:30 PM-05:30 PM, Massage - Swedish Massage [PERSON_NAME]…" at bounding box center [176, 249] width 49 height 463
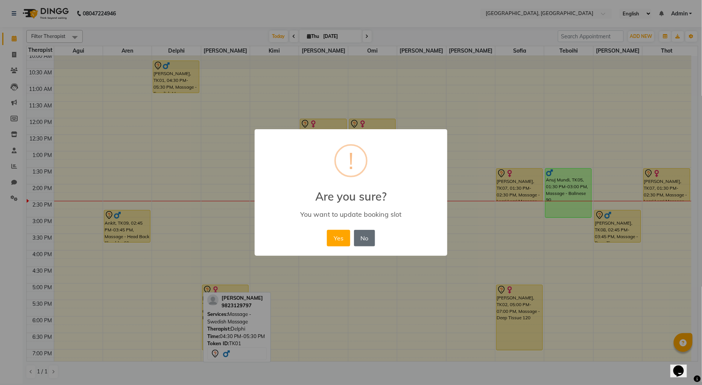
click at [362, 237] on button "No" at bounding box center [364, 238] width 21 height 17
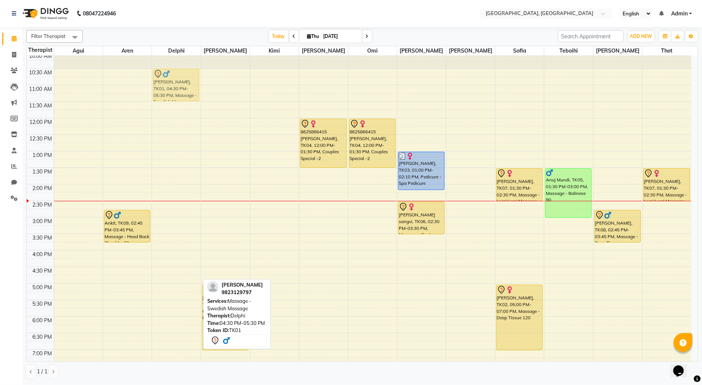
drag, startPoint x: 185, startPoint y: 281, endPoint x: 193, endPoint y: 79, distance: 201.3
click at [193, 79] on div "[PERSON_NAME], TK01, 04:30 PM-05:30 PM, Massage - Swedish Massage [PERSON_NAME]…" at bounding box center [176, 250] width 49 height 463
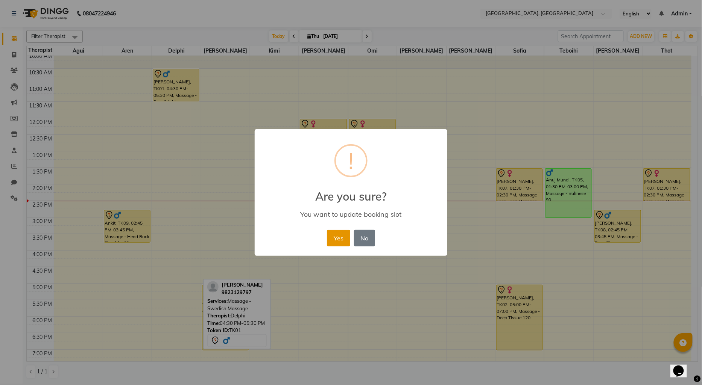
click at [345, 238] on button "Yes" at bounding box center [338, 238] width 23 height 17
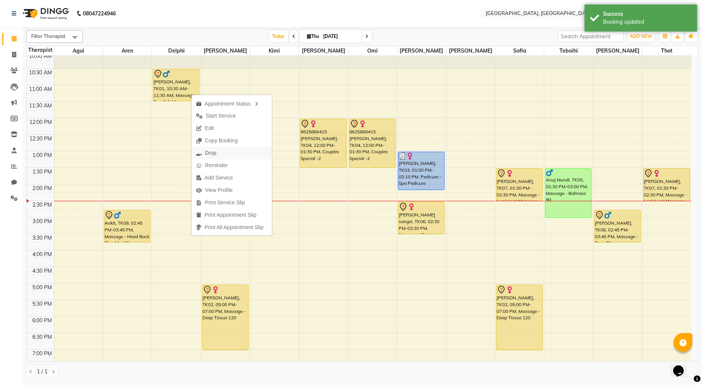
click at [216, 149] on span "Drop" at bounding box center [205, 153] width 29 height 12
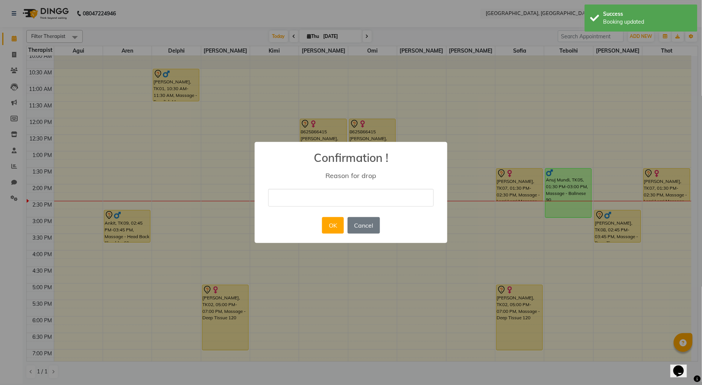
click at [314, 197] on input "text" at bounding box center [350, 198] width 165 height 18
type input "Cancel"
click at [332, 223] on button "OK" at bounding box center [332, 225] width 21 height 17
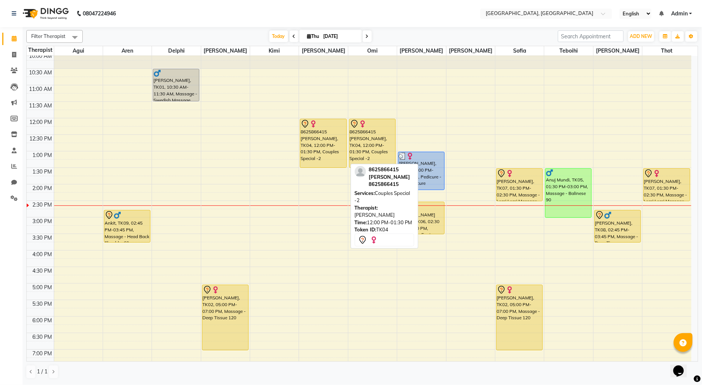
click at [322, 149] on div "8625866415 [PERSON_NAME], TK04, 12:00 PM-01:30 PM, Couples Special -2" at bounding box center [323, 143] width 46 height 49
select select "7"
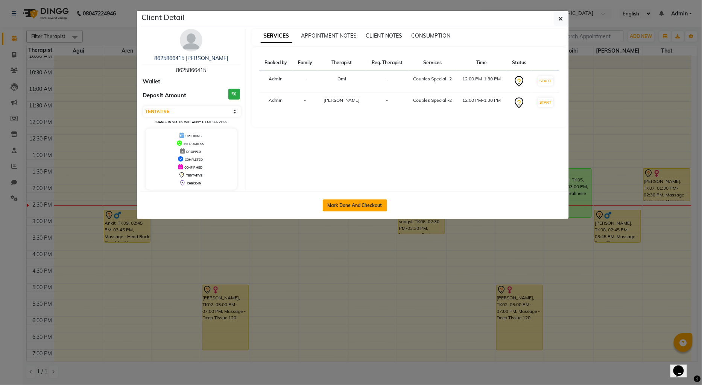
click at [351, 202] on button "Mark Done And Checkout" at bounding box center [355, 206] width 64 height 12
select select "service"
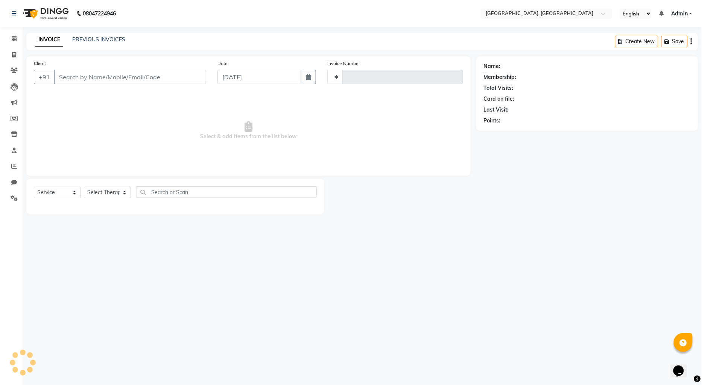
type input "1279"
select select "575"
type input "8625866415"
select select "44074"
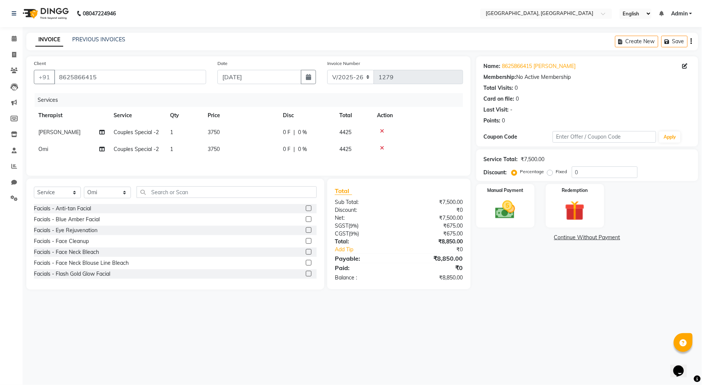
click at [580, 238] on link "Continue Without Payment" at bounding box center [587, 238] width 219 height 8
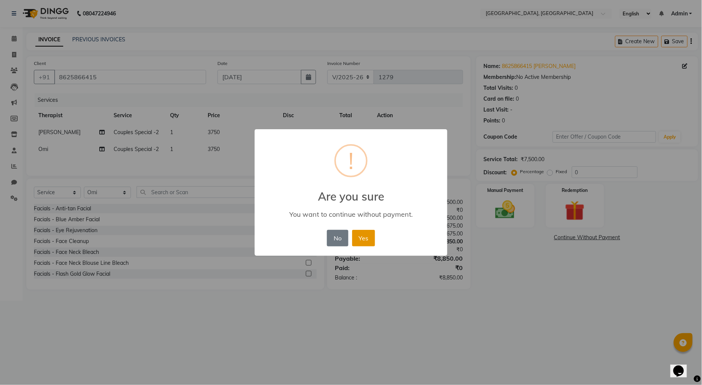
click at [373, 239] on button "Yes" at bounding box center [363, 238] width 23 height 17
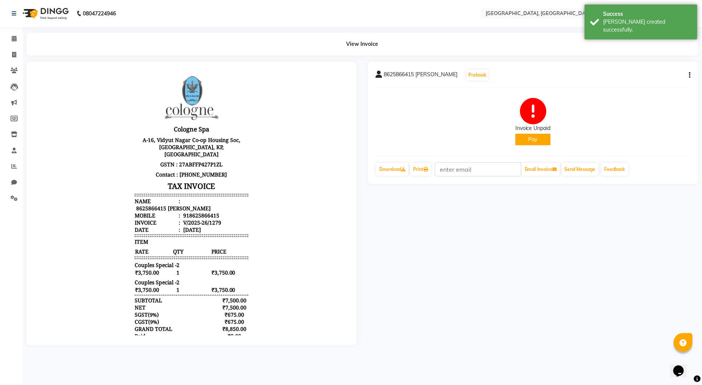
click at [535, 135] on button "Pay" at bounding box center [532, 140] width 35 height 12
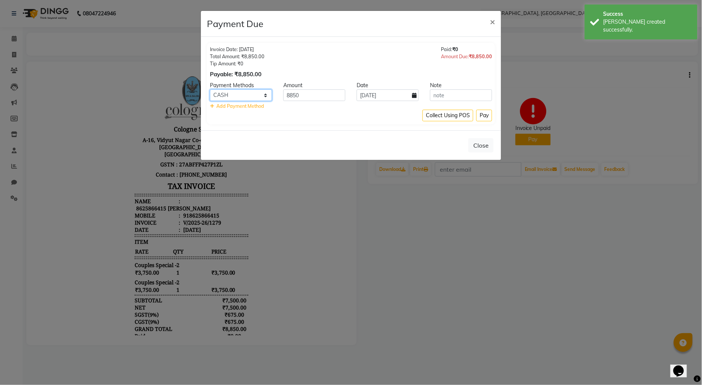
click at [228, 92] on select "CASH CARD ONLINE CUSTOM GPay PayTM PhonePe UPI NearBuy Loan BharatPay Cheque Mo…" at bounding box center [241, 95] width 62 height 12
click at [210, 89] on select "CASH CARD ONLINE CUSTOM GPay PayTM PhonePe UPI NearBuy Loan BharatPay Cheque Mo…" at bounding box center [241, 95] width 62 height 12
click at [237, 93] on select "CASH CARD ONLINE CUSTOM GPay PayTM PhonePe UPI NearBuy Loan BharatPay Cheque Mo…" at bounding box center [241, 95] width 62 height 12
select select "8"
click at [210, 89] on select "CASH CARD ONLINE CUSTOM GPay PayTM PhonePe UPI NearBuy Loan BharatPay Cheque Mo…" at bounding box center [241, 95] width 62 height 12
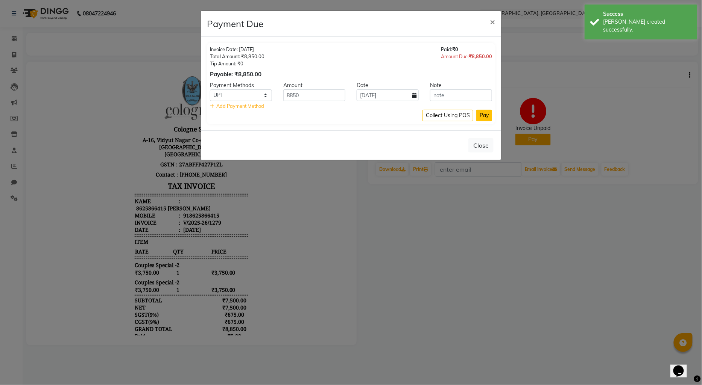
click at [482, 116] on button "Pay" at bounding box center [484, 116] width 16 height 12
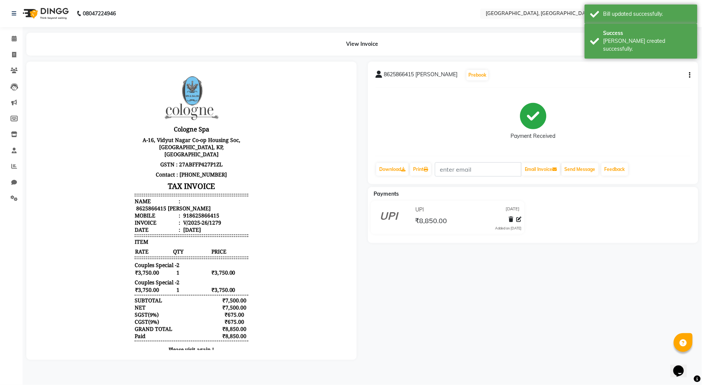
click at [40, 13] on img at bounding box center [45, 13] width 52 height 21
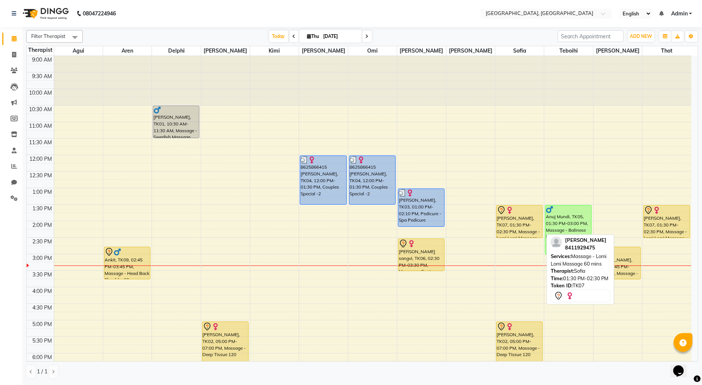
click at [520, 234] on div "[PERSON_NAME], TK07, 01:30 PM-02:30 PM, Massage - Lomi Lomi Massage 60 mins" at bounding box center [519, 222] width 46 height 32
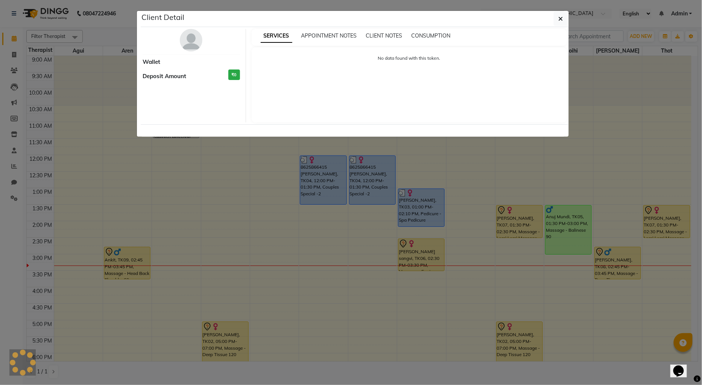
select select "7"
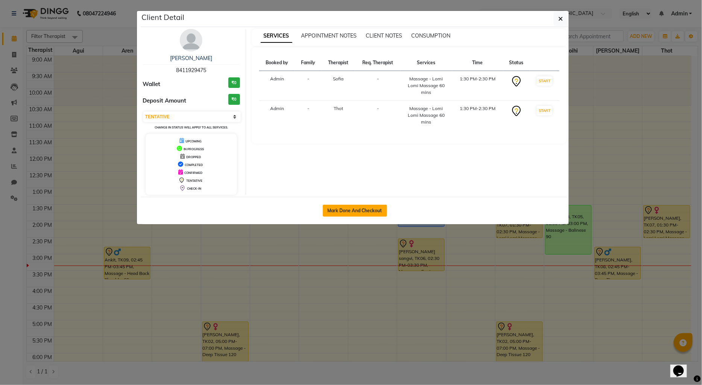
click at [358, 209] on button "Mark Done And Checkout" at bounding box center [355, 211] width 64 height 12
select select "service"
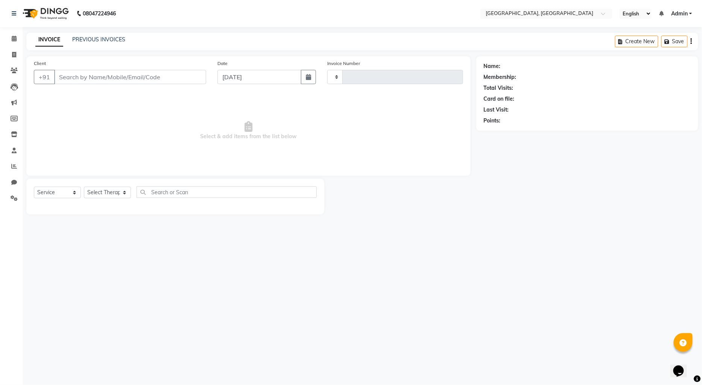
type input "1280"
select select "575"
type input "8411929475"
select select "7708"
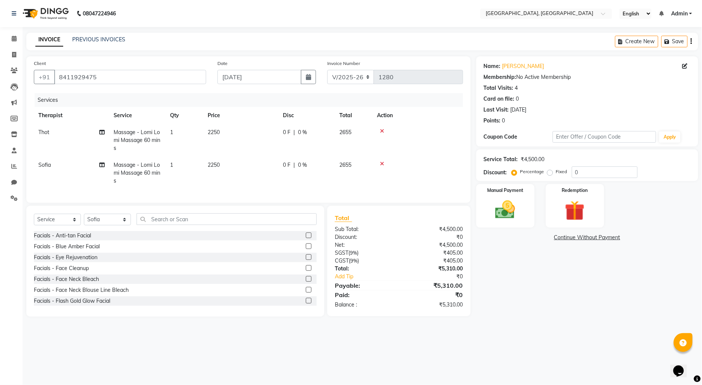
click at [582, 237] on link "Continue Without Payment" at bounding box center [587, 238] width 219 height 8
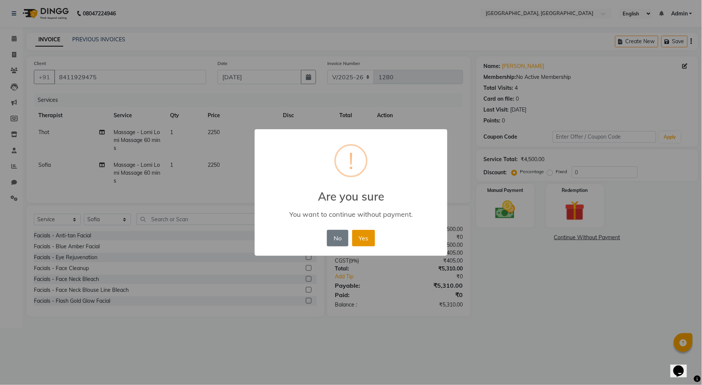
click at [360, 241] on button "Yes" at bounding box center [363, 238] width 23 height 17
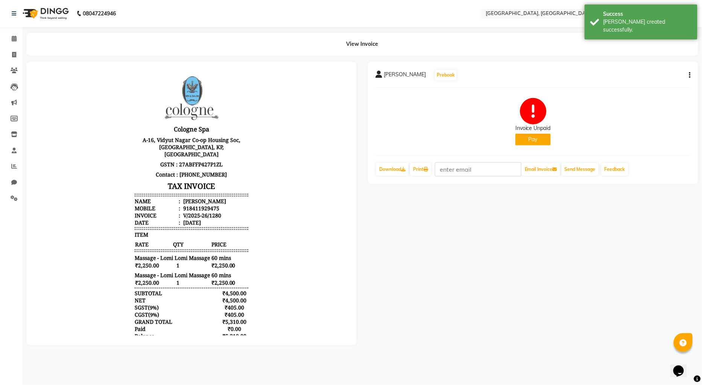
click at [528, 139] on button "Pay" at bounding box center [532, 140] width 35 height 12
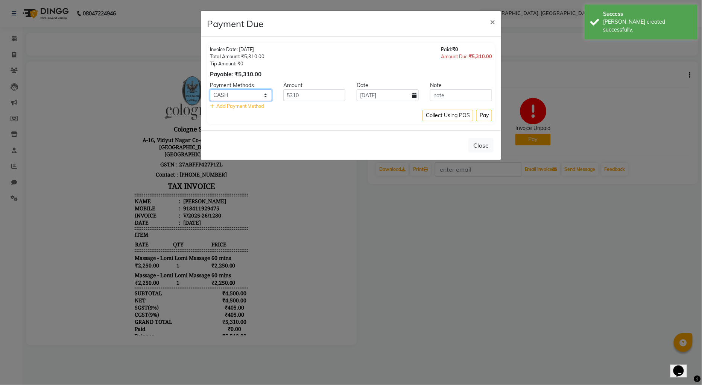
click at [249, 96] on select "CASH CARD ONLINE CUSTOM GPay PayTM PhonePe UPI NearBuy Loan BharatPay Cheque Mo…" at bounding box center [241, 95] width 62 height 12
select select "2"
click at [210, 89] on select "CASH CARD ONLINE CUSTOM GPay PayTM PhonePe UPI NearBuy Loan BharatPay Cheque Mo…" at bounding box center [241, 95] width 62 height 12
click at [487, 118] on button "Pay" at bounding box center [484, 116] width 16 height 12
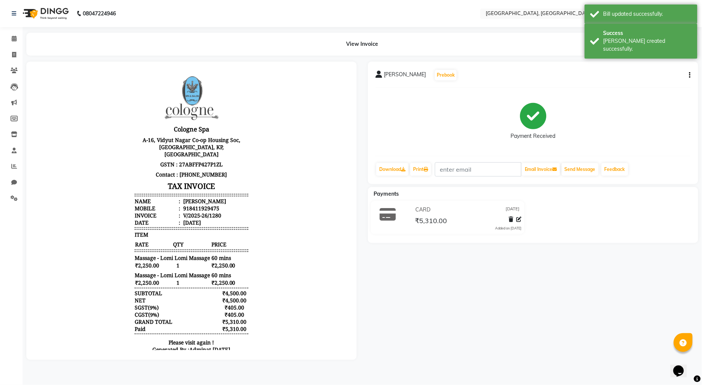
click at [38, 10] on img at bounding box center [45, 13] width 52 height 21
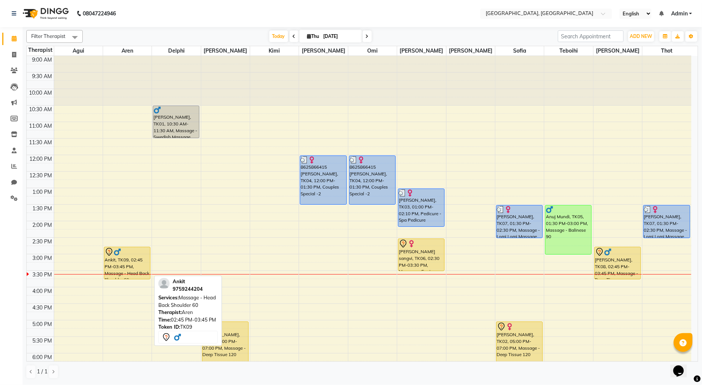
click at [119, 261] on div "Ankit, TK09, 02:45 PM-03:45 PM, Massage - Head Back Shoulder 60" at bounding box center [127, 263] width 46 height 32
select select "7"
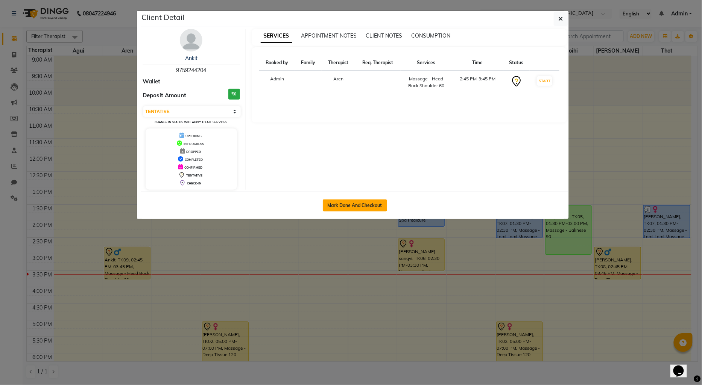
click at [373, 203] on button "Mark Done And Checkout" at bounding box center [355, 206] width 64 height 12
select select "service"
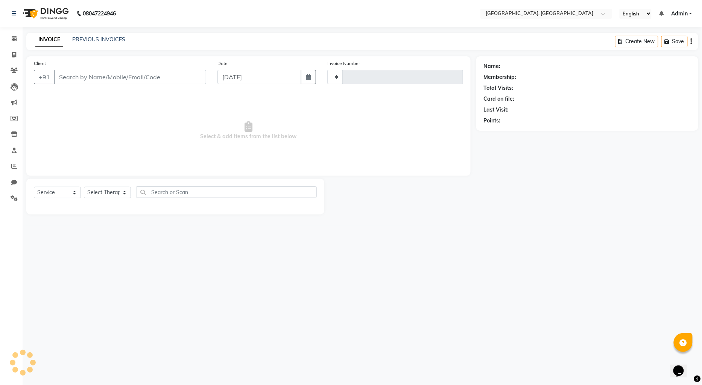
type input "1281"
select select "575"
type input "9759244204"
select select "7709"
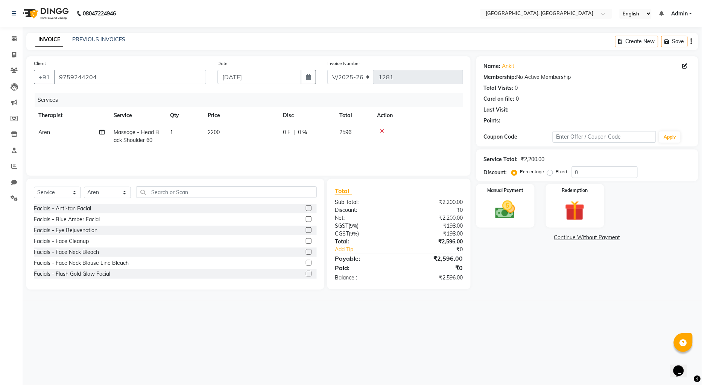
click at [586, 238] on link "Continue Without Payment" at bounding box center [587, 238] width 219 height 8
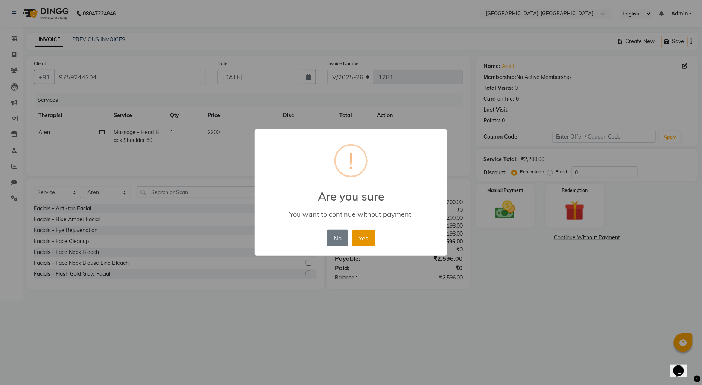
click at [356, 239] on button "Yes" at bounding box center [363, 238] width 23 height 17
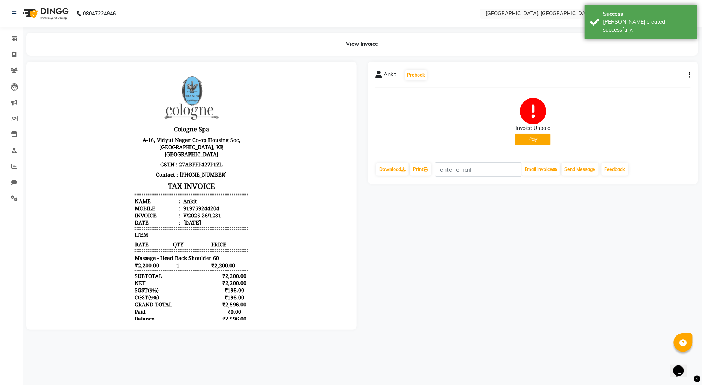
click at [526, 137] on button "Pay" at bounding box center [532, 140] width 35 height 12
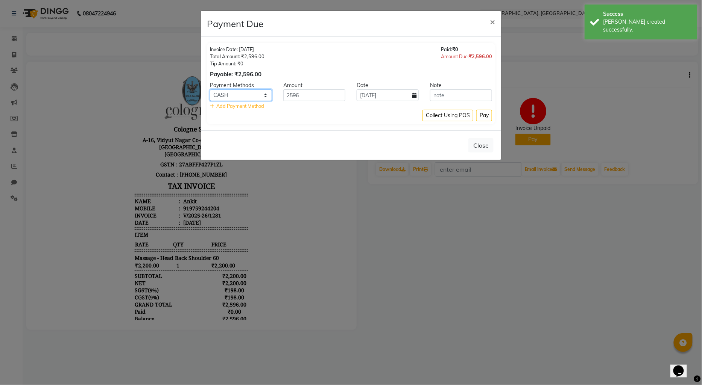
click at [232, 91] on select "CASH CARD ONLINE CUSTOM GPay PayTM PhonePe UPI NearBuy Loan BharatPay Cheque Mo…" at bounding box center [241, 95] width 62 height 12
select select "8"
click at [210, 89] on select "CASH CARD ONLINE CUSTOM GPay PayTM PhonePe UPI NearBuy Loan BharatPay Cheque Mo…" at bounding box center [241, 95] width 62 height 12
click at [483, 119] on button "Pay" at bounding box center [484, 116] width 16 height 12
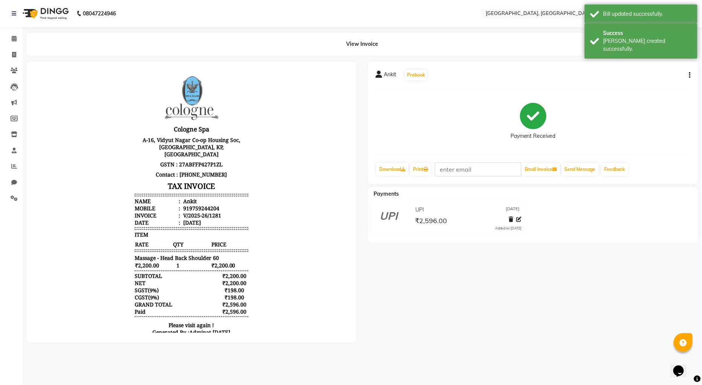
click at [47, 8] on img at bounding box center [45, 13] width 52 height 21
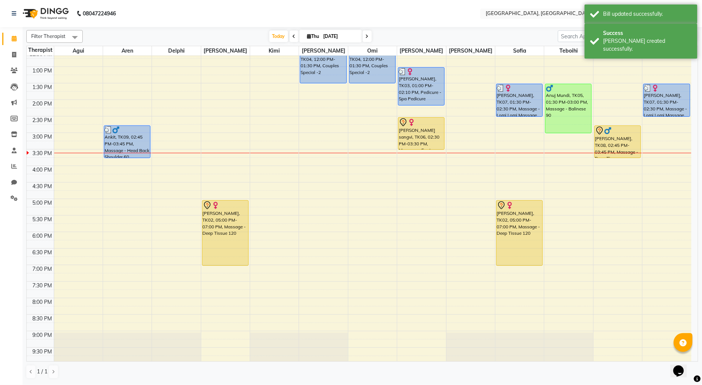
scroll to position [125, 0]
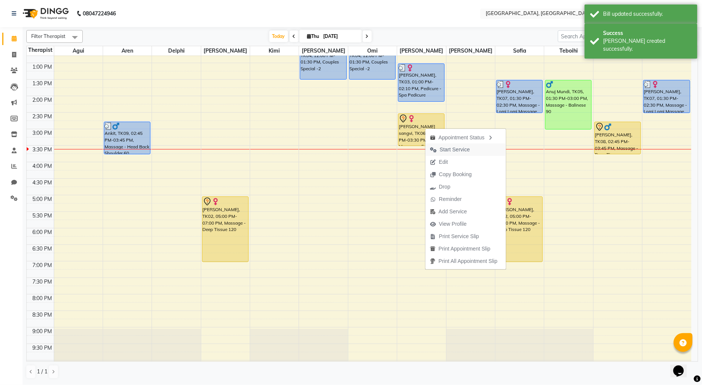
click at [440, 149] on span "Start Service" at bounding box center [455, 150] width 30 height 8
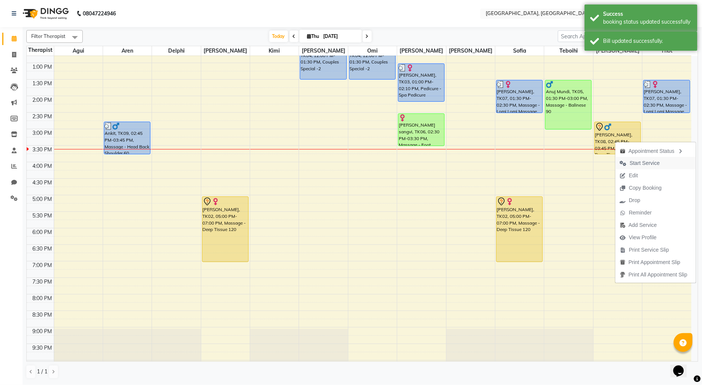
click at [629, 162] on span "Start Service" at bounding box center [644, 163] width 30 height 8
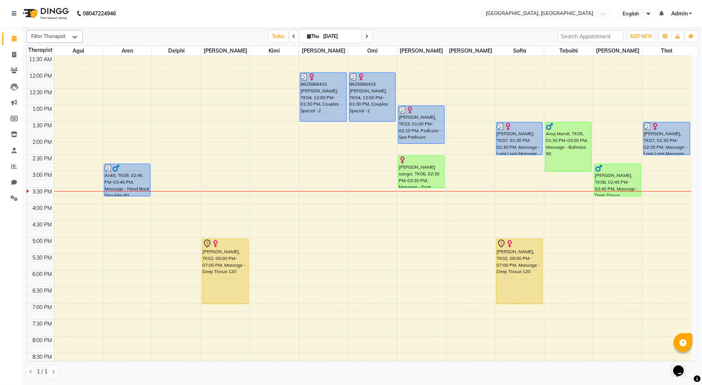
scroll to position [83, 0]
click at [63, 176] on div "9:00 AM 9:30 AM 10:00 AM 10:30 AM 11:00 AM 11:30 AM 12:00 PM 12:30 PM 1:00 PM 1…" at bounding box center [359, 204] width 664 height 463
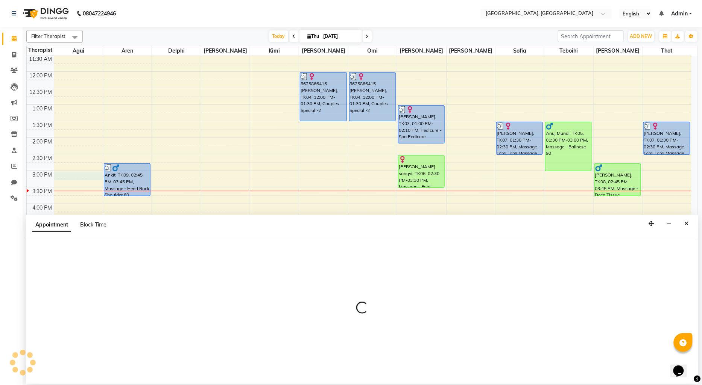
select select "7699"
select select "tentative"
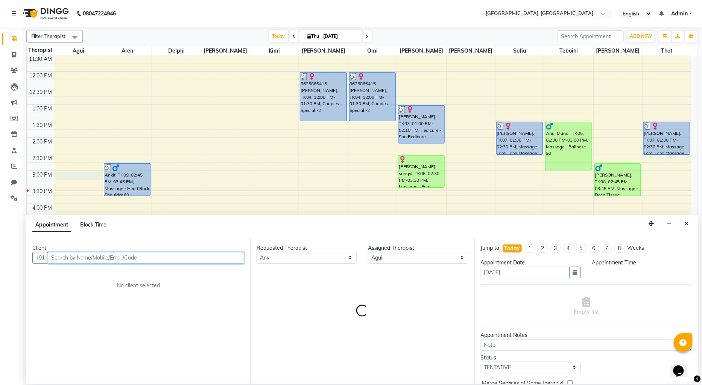
select select "900"
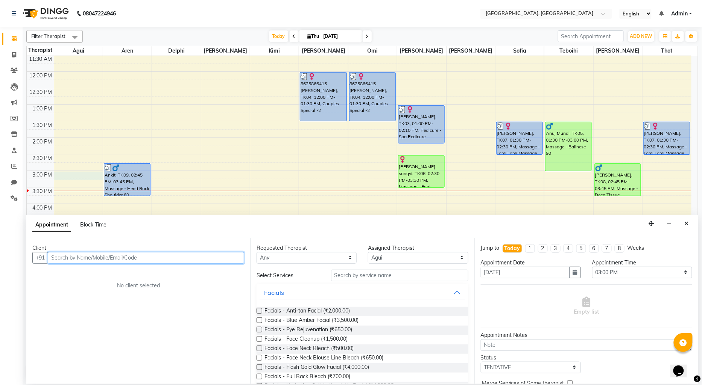
click at [62, 255] on input "text" at bounding box center [146, 258] width 196 height 12
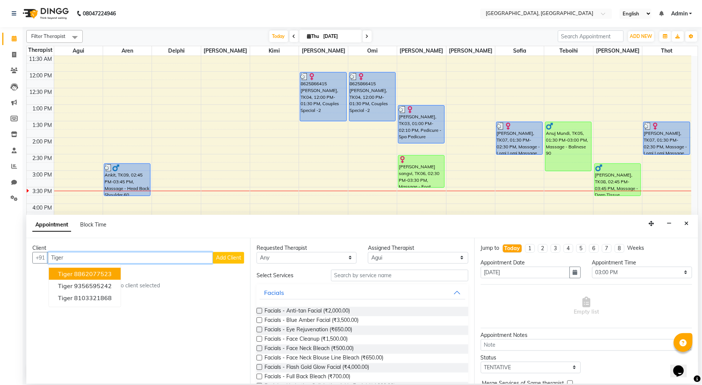
click at [96, 275] on ngb-highlight "8862077523" at bounding box center [93, 274] width 38 height 8
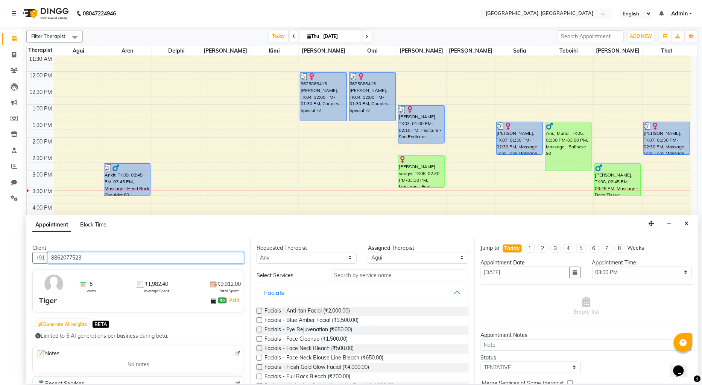
type input "8862077523"
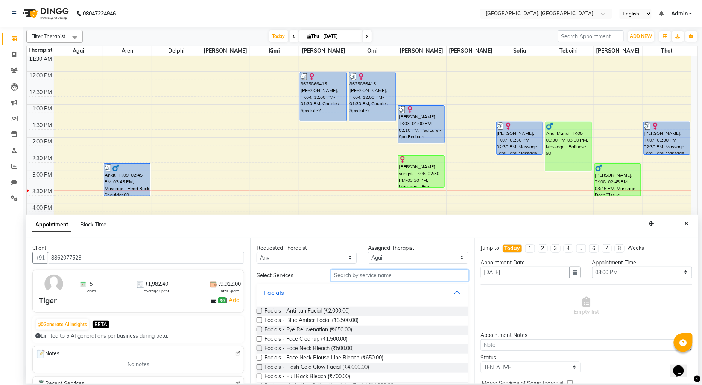
click at [353, 278] on input "text" at bounding box center [399, 276] width 137 height 12
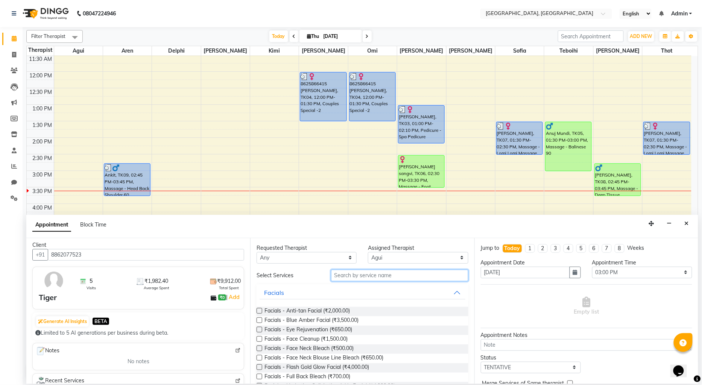
scroll to position [0, 0]
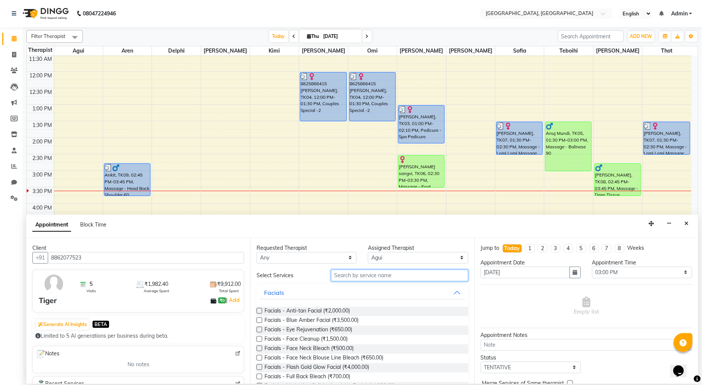
click at [361, 272] on input "text" at bounding box center [399, 276] width 137 height 12
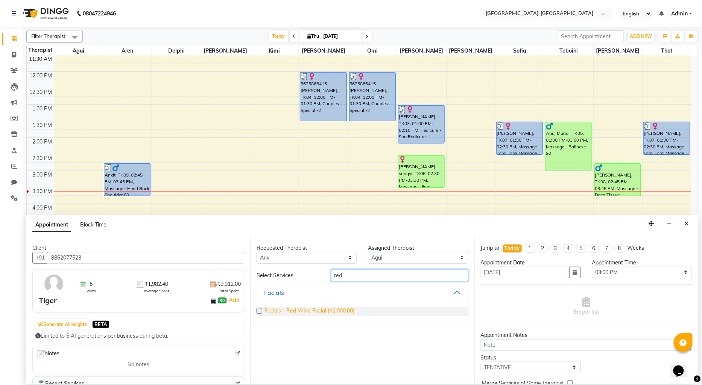
type input "red"
click at [341, 308] on span "Facials - Red Wine Facial (₹2,000.00)" at bounding box center [309, 311] width 90 height 9
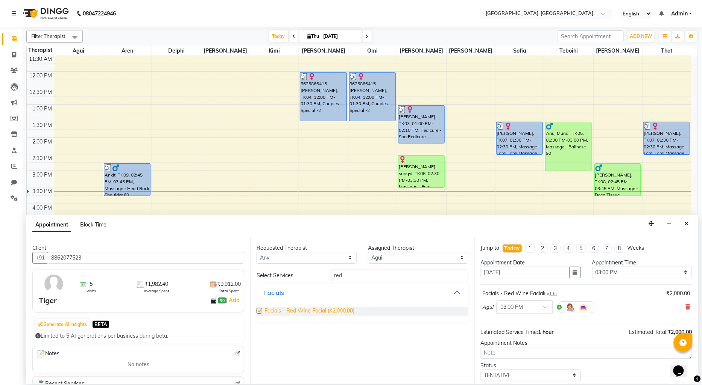
checkbox input "false"
click at [359, 279] on input "red" at bounding box center [399, 276] width 137 height 12
type input "r"
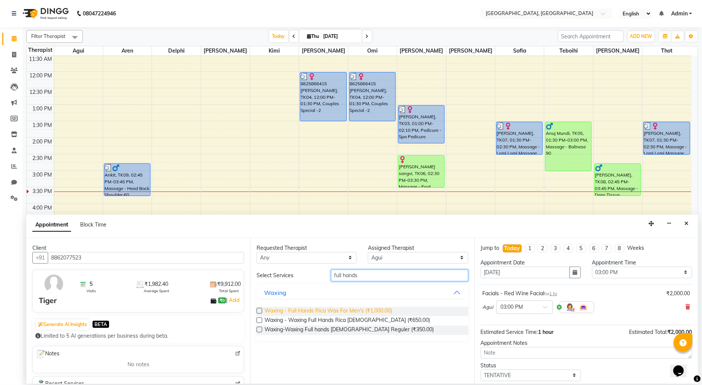
type input "full hands"
click at [359, 313] on span "Waxing - Full Hands Rica Wax For Men's (₹1,000.00)" at bounding box center [327, 311] width 127 height 9
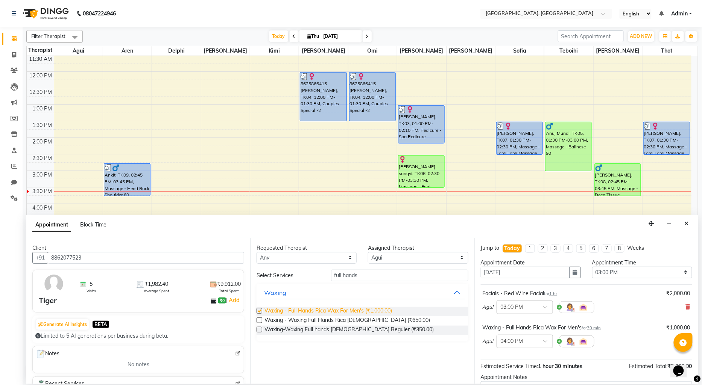
checkbox input "false"
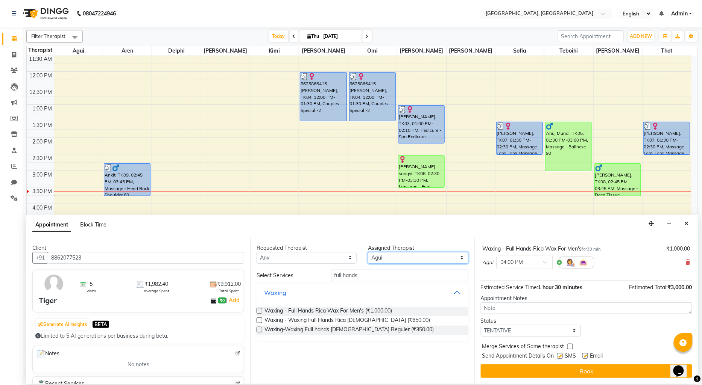
click at [406, 258] on select "Select Agui Aren Delphi [PERSON_NAME] [PERSON_NAME] [PERSON_NAME] [PERSON_NAME]…" at bounding box center [418, 258] width 100 height 12
select select "12125"
click at [368, 252] on select "Select Agui Aren Delphi [PERSON_NAME] [PERSON_NAME] [PERSON_NAME] [PERSON_NAME]…" at bounding box center [418, 258] width 100 height 12
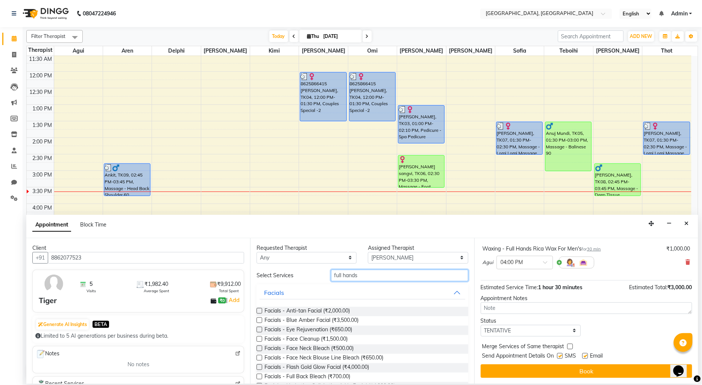
click at [371, 273] on input "full hands" at bounding box center [399, 276] width 137 height 12
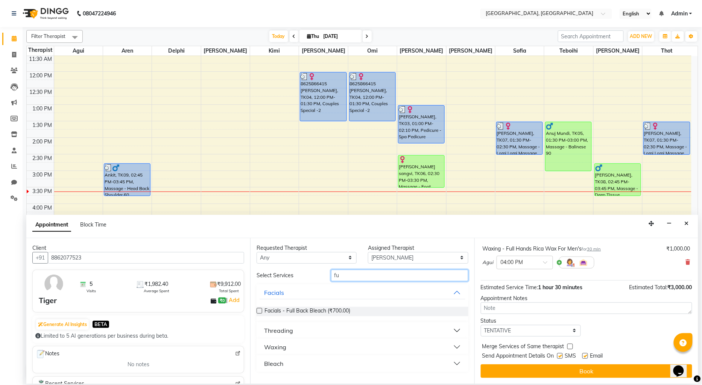
type input "f"
type input "r"
type input "reg"
click at [342, 311] on span "Pedicure - Regular Pedicure (₹1,100.00)" at bounding box center [312, 311] width 96 height 9
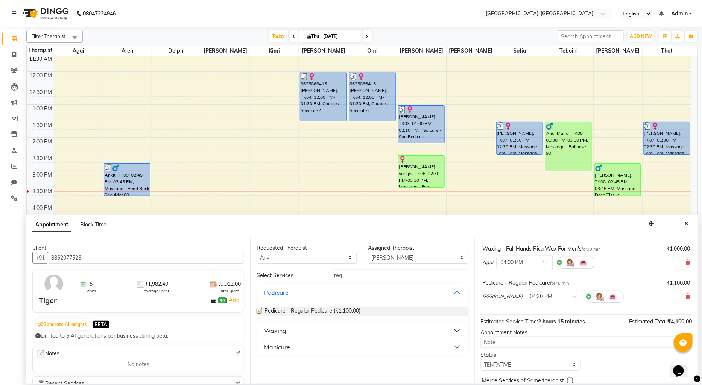
checkbox input "false"
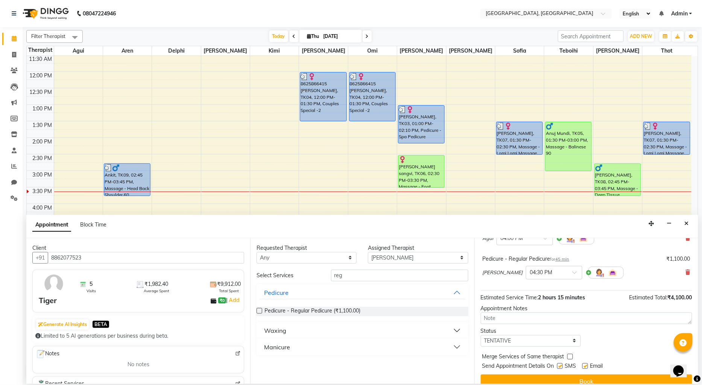
scroll to position [113, 0]
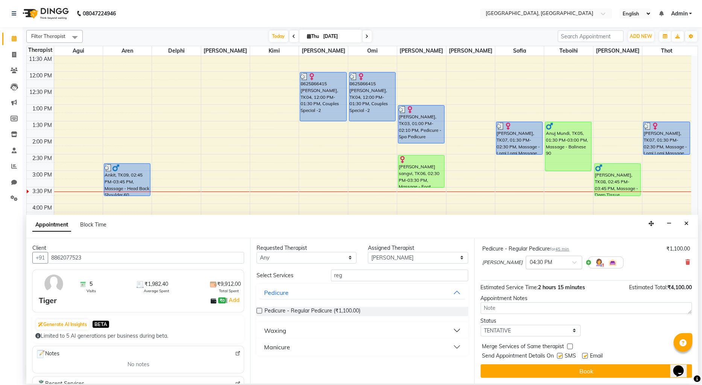
click at [530, 261] on input "text" at bounding box center [546, 262] width 33 height 8
click at [526, 278] on div "03:00 PM" at bounding box center [554, 277] width 56 height 14
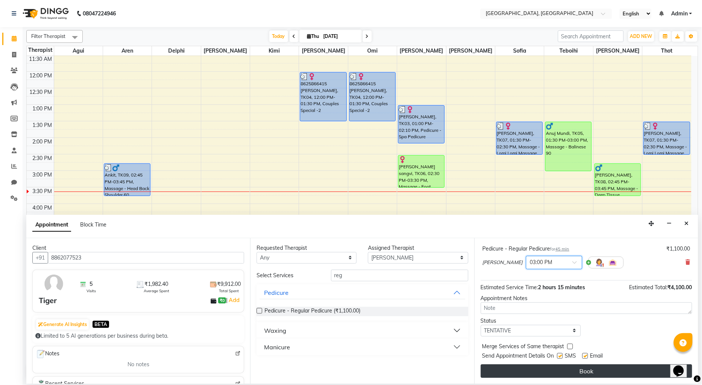
click at [532, 369] on button "Book" at bounding box center [586, 372] width 211 height 14
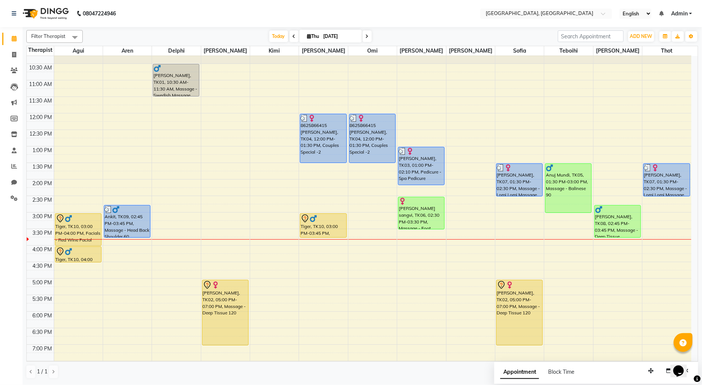
scroll to position [0, 0]
